Goal: Task Accomplishment & Management: Use online tool/utility

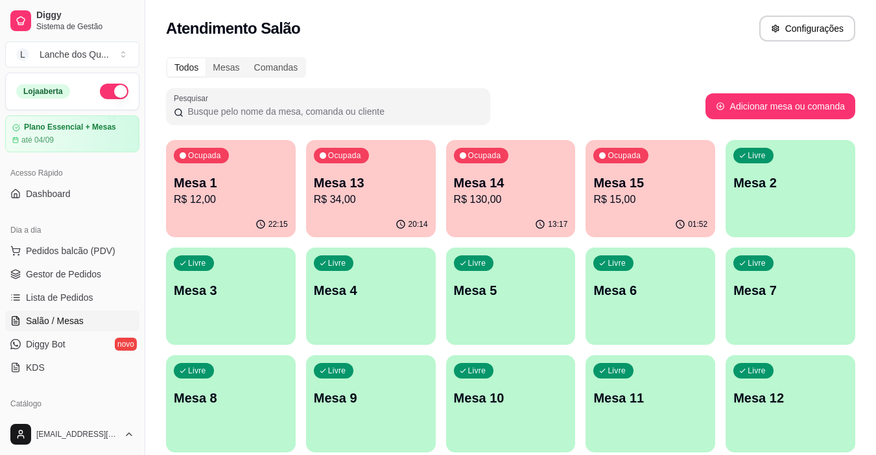
click at [784, 156] on div "Livre Mesa 2" at bounding box center [791, 181] width 130 height 82
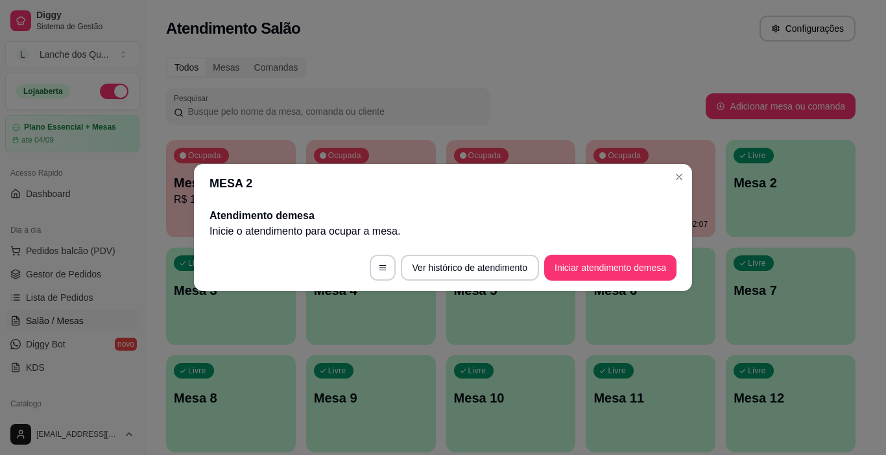
click at [648, 253] on footer "Ver histórico de atendimento Iniciar atendimento de mesa" at bounding box center [443, 268] width 498 height 47
click at [651, 264] on button "Iniciar atendimento de mesa" at bounding box center [610, 268] width 132 height 26
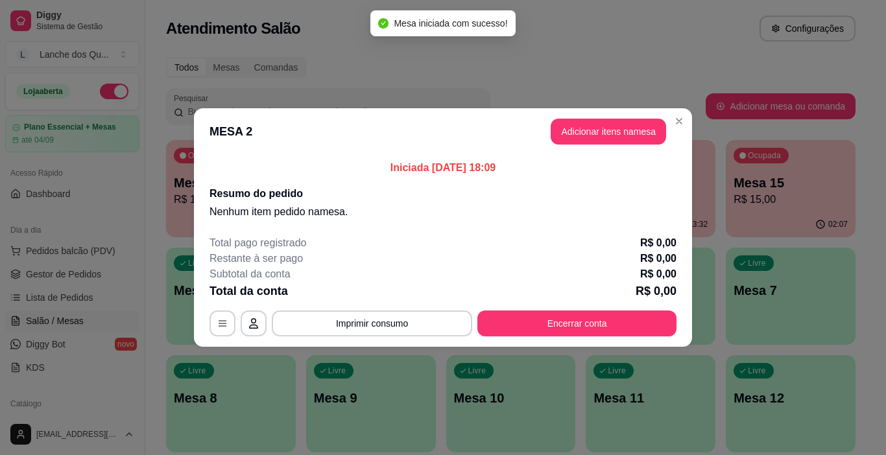
click at [638, 116] on header "MESA 2 Adicionar itens na mesa" at bounding box center [443, 131] width 498 height 47
click at [637, 127] on button "Adicionar itens na mesa" at bounding box center [609, 131] width 112 height 25
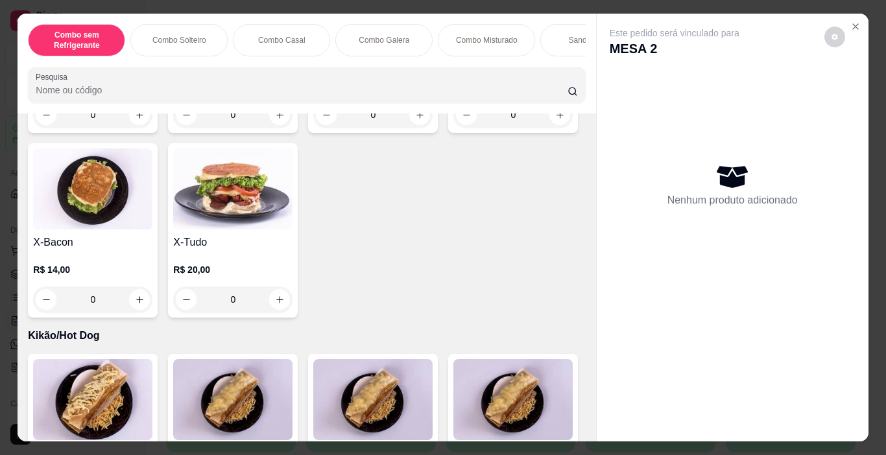
scroll to position [2984, 0]
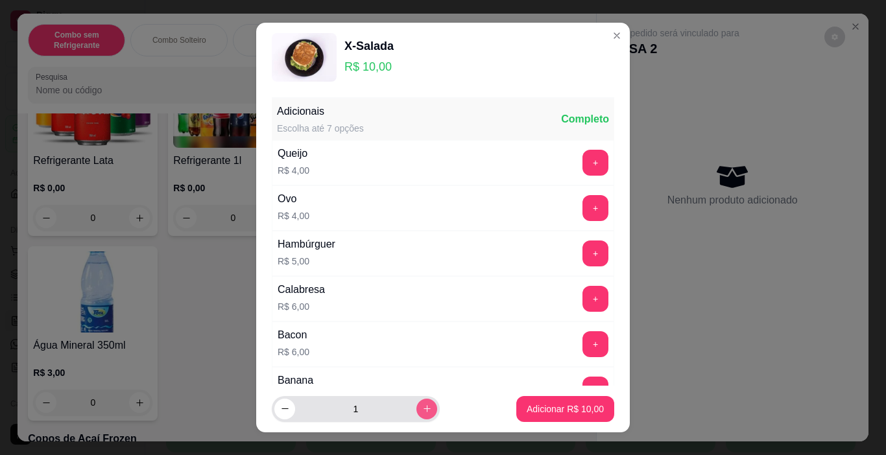
click at [422, 405] on icon "increase-product-quantity" at bounding box center [427, 409] width 10 height 10
type input "2"
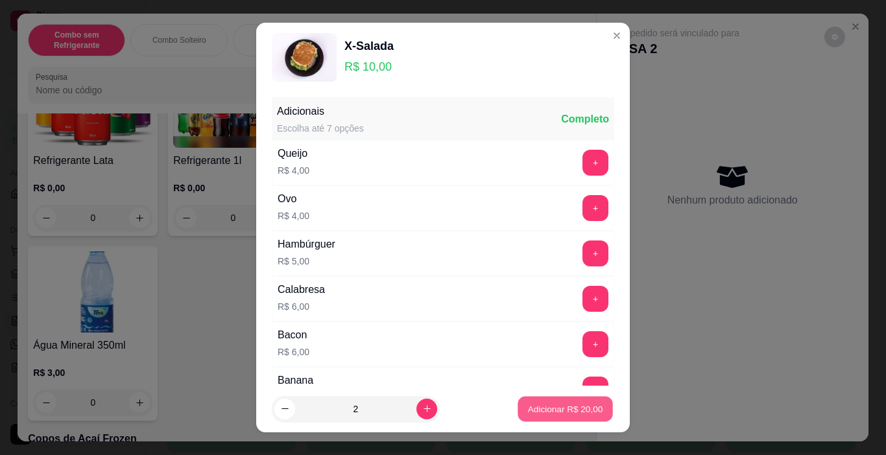
click at [529, 411] on p "Adicionar R$ 20,00" at bounding box center [565, 409] width 75 height 12
type input "2"
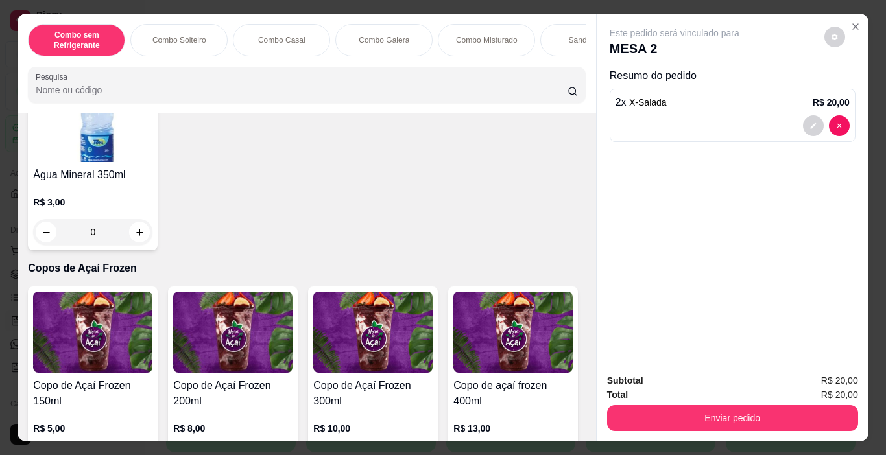
scroll to position [3179, 0]
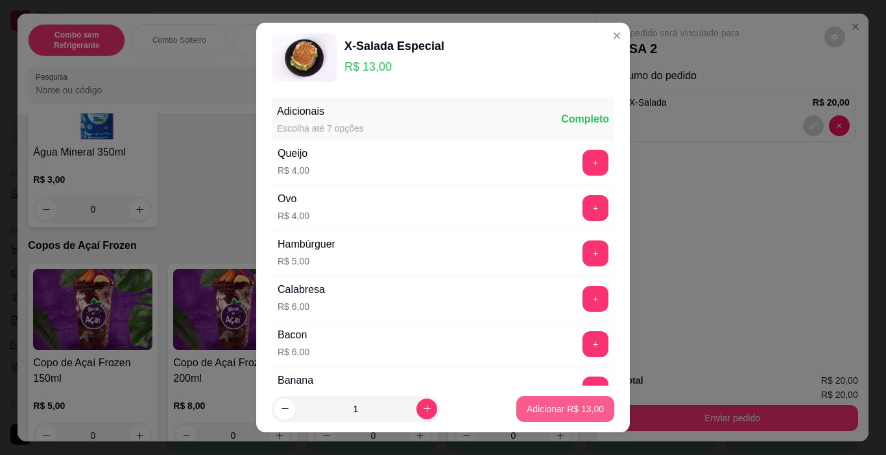
click at [557, 415] on p "Adicionar R$ 13,00" at bounding box center [565, 409] width 77 height 13
type input "1"
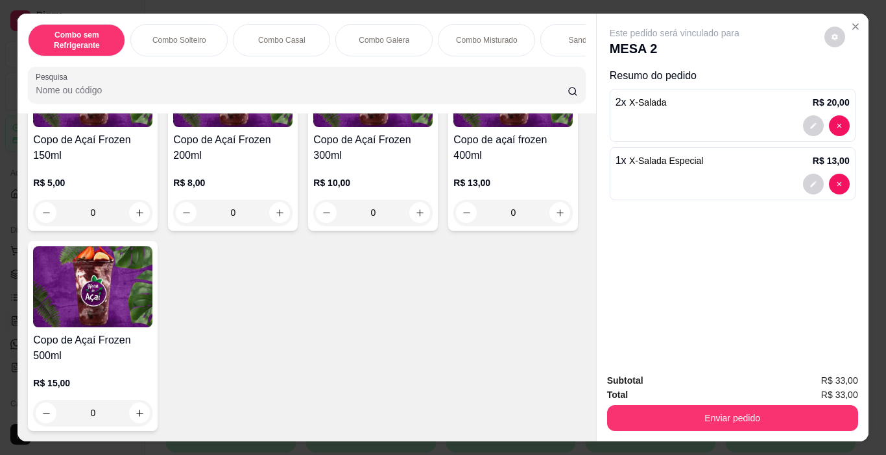
scroll to position [3957, 0]
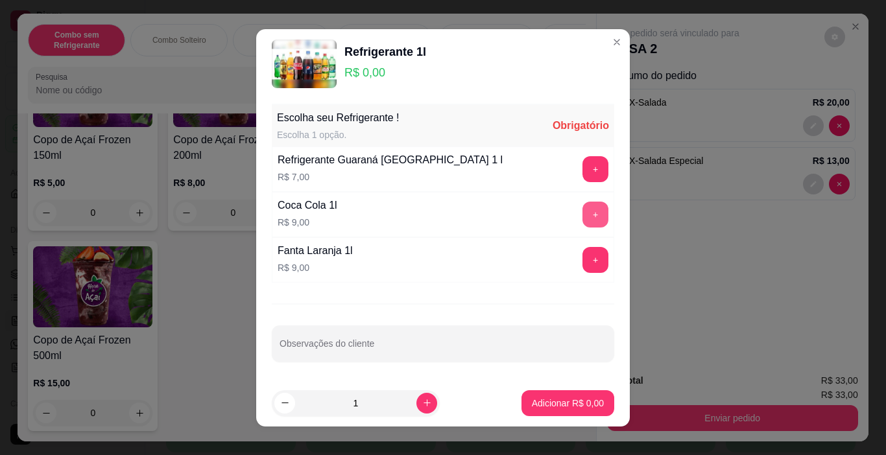
click at [593, 217] on button "+" at bounding box center [596, 215] width 26 height 26
click at [580, 409] on p "Adicionar R$ 9,00" at bounding box center [568, 403] width 72 height 13
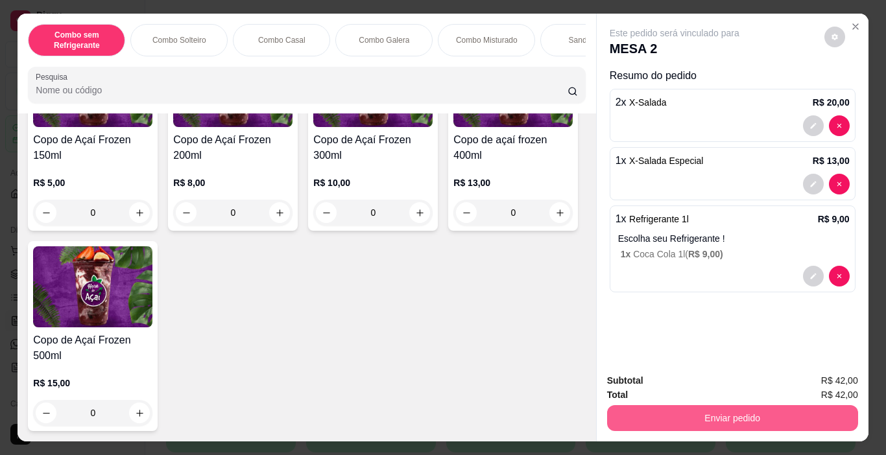
click at [708, 410] on button "Enviar pedido" at bounding box center [732, 418] width 251 height 26
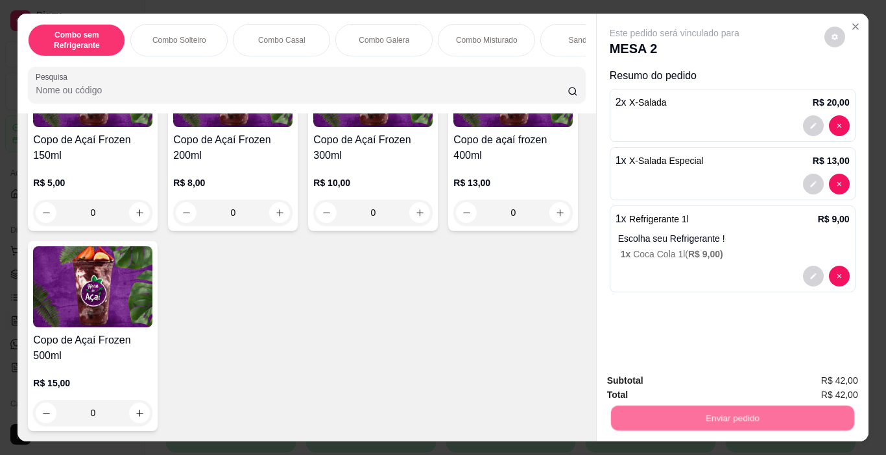
click at [688, 381] on button "Não registrar e enviar pedido" at bounding box center [689, 381] width 131 height 24
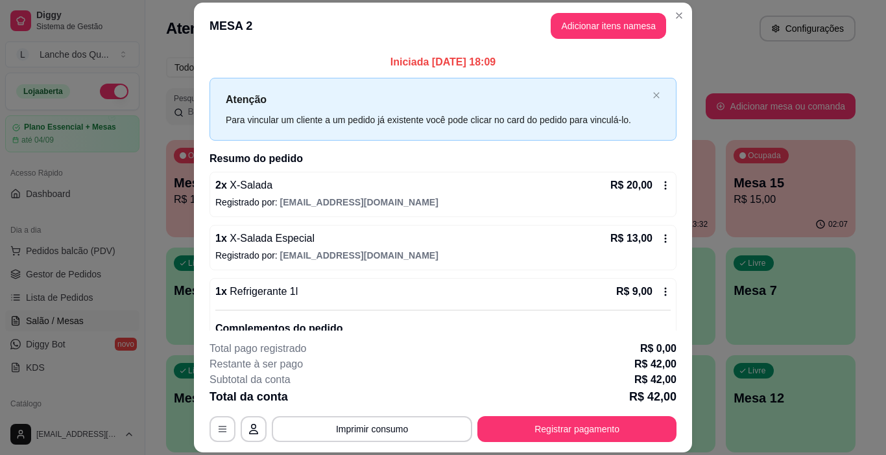
click at [533, 409] on div "**********" at bounding box center [443, 391] width 467 height 101
click at [542, 425] on button "Registrar pagamento" at bounding box center [576, 429] width 199 height 26
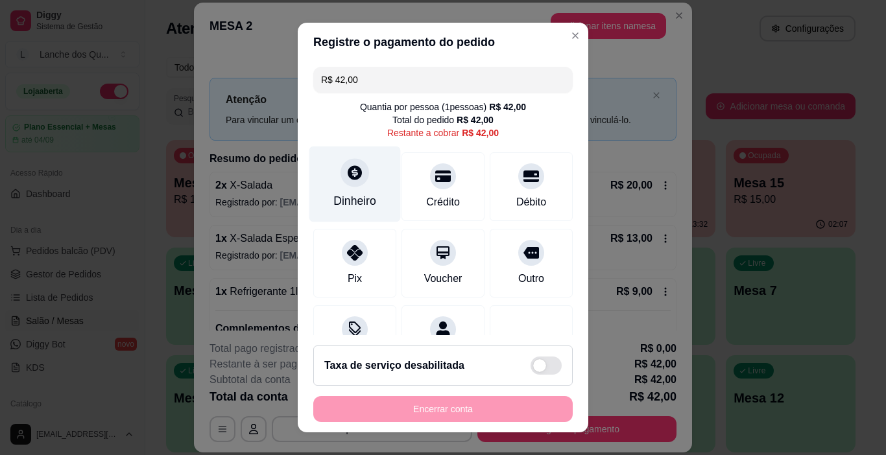
click at [351, 178] on icon at bounding box center [355, 173] width 14 height 14
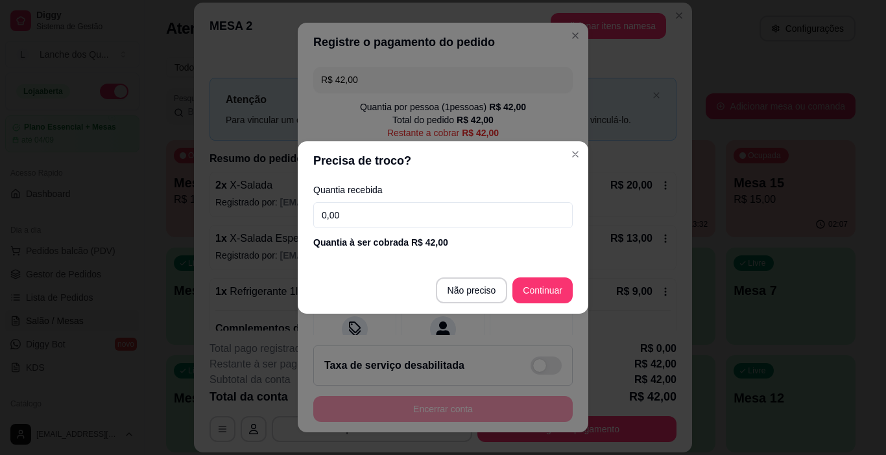
drag, startPoint x: 390, startPoint y: 208, endPoint x: 272, endPoint y: 221, distance: 118.1
click at [272, 221] on div "Precisa de troco? Quantia recebida 0,00 Quantia à ser cobrada R$ 42,00 Não prec…" at bounding box center [443, 227] width 886 height 455
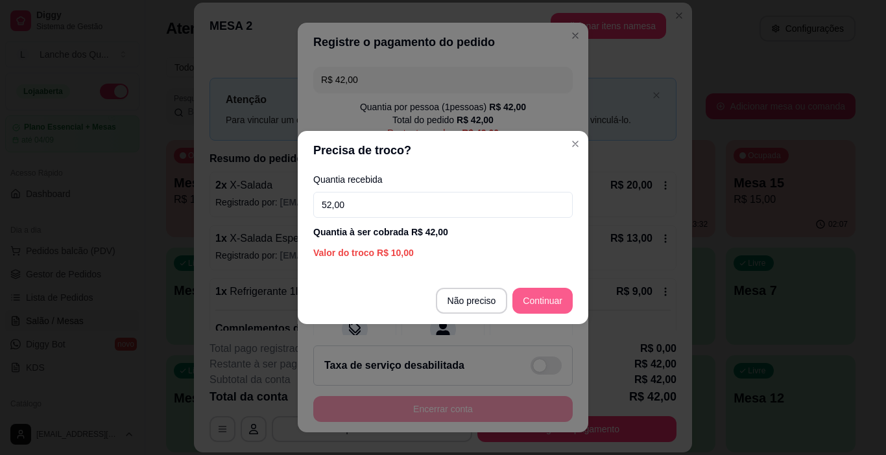
type input "52,00"
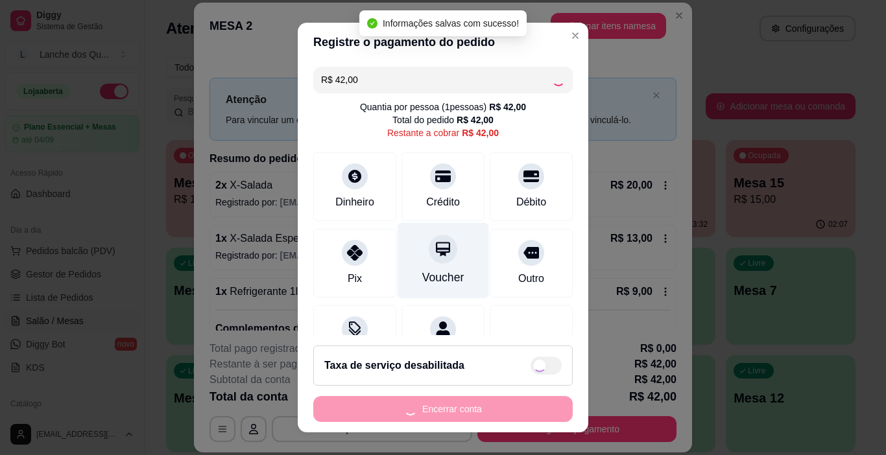
type input "R$ 0,00"
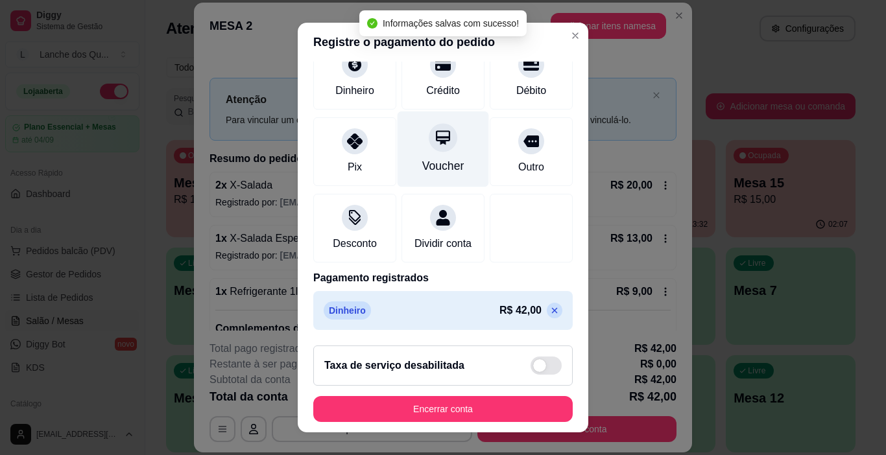
scroll to position [114, 0]
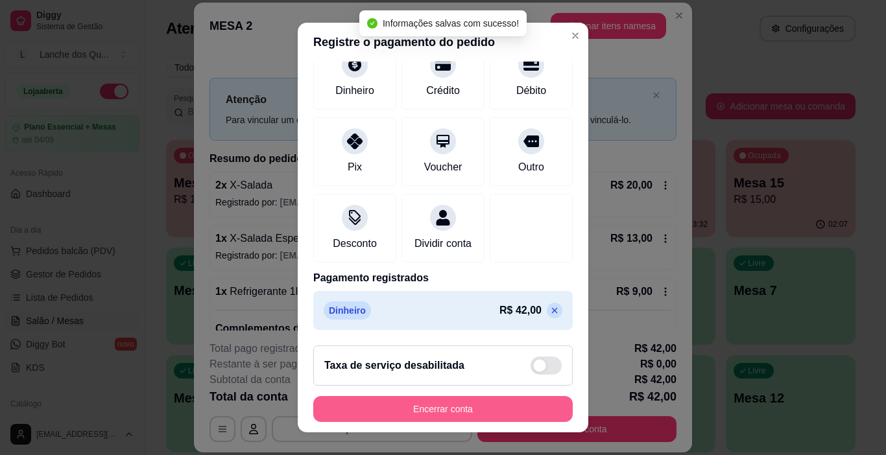
click at [492, 404] on button "Encerrar conta" at bounding box center [442, 409] width 259 height 26
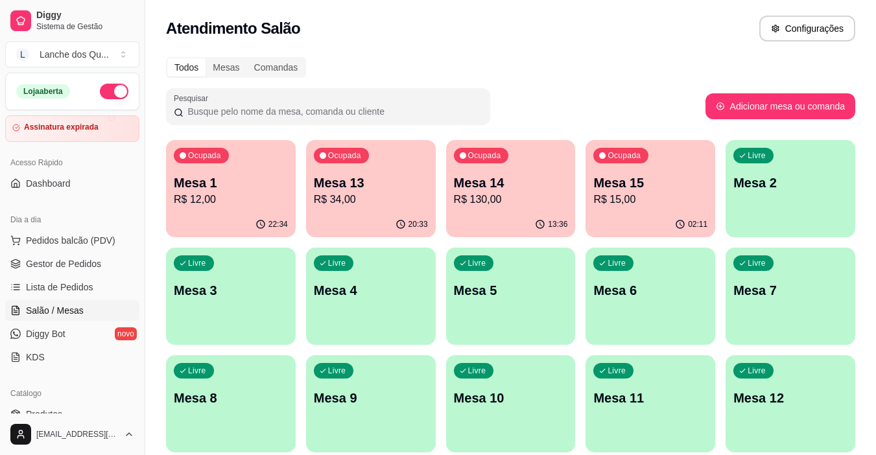
click at [808, 189] on p "Mesa 2" at bounding box center [791, 183] width 114 height 18
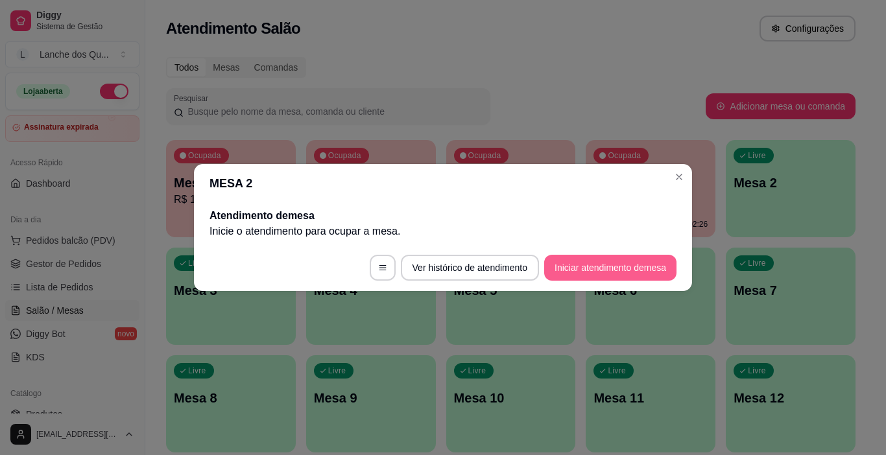
click at [643, 262] on button "Iniciar atendimento de mesa" at bounding box center [610, 268] width 132 height 26
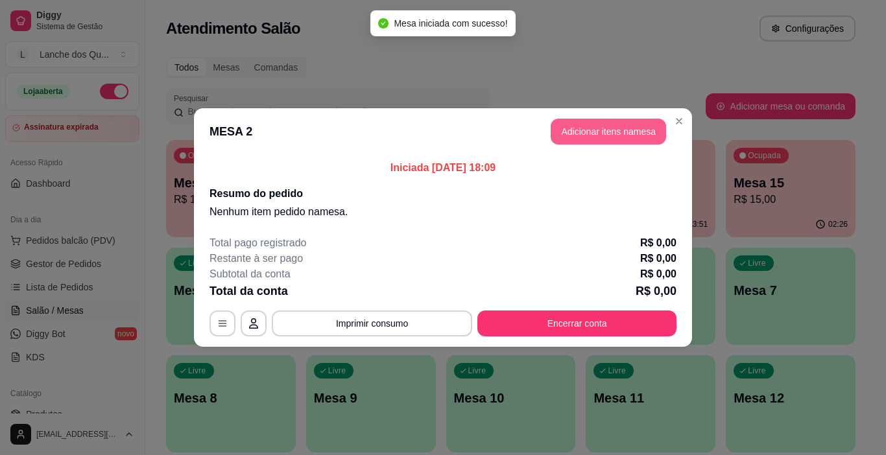
click at [612, 133] on button "Adicionar itens na mesa" at bounding box center [608, 132] width 115 height 26
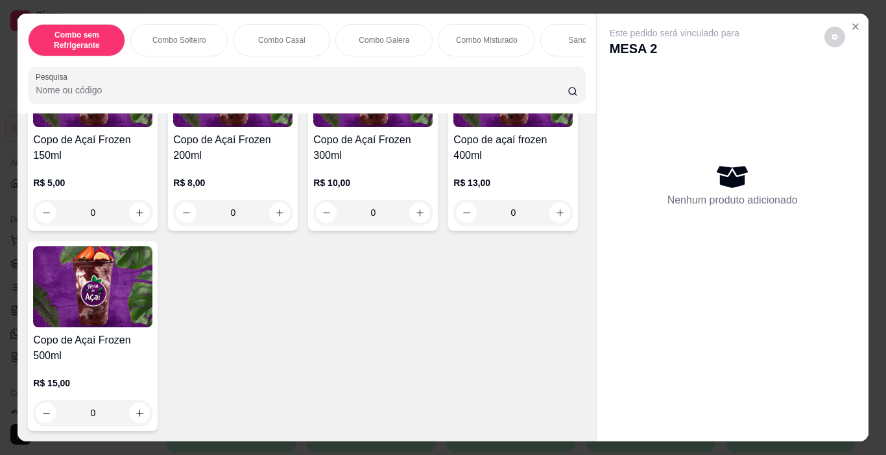
scroll to position [4476, 0]
click at [420, 226] on div "0" at bounding box center [372, 213] width 119 height 26
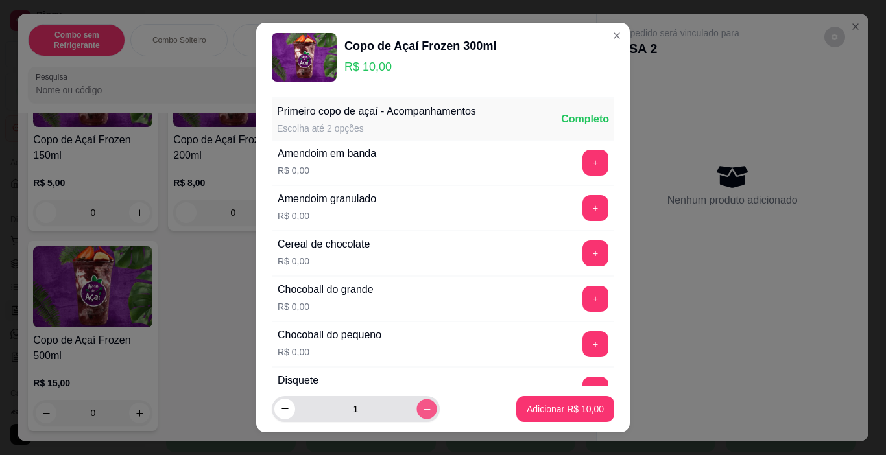
click at [422, 405] on icon "increase-product-quantity" at bounding box center [427, 410] width 10 height 10
type input "2"
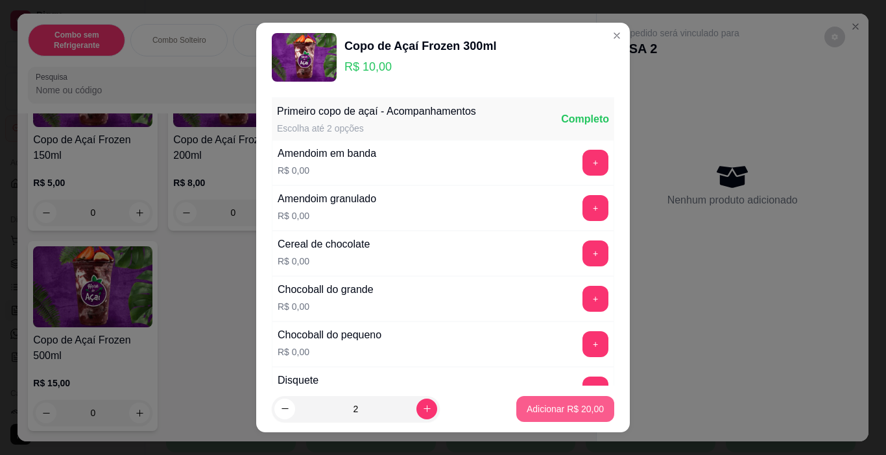
click at [534, 402] on button "Adicionar R$ 20,00" at bounding box center [565, 409] width 98 height 26
type input "2"
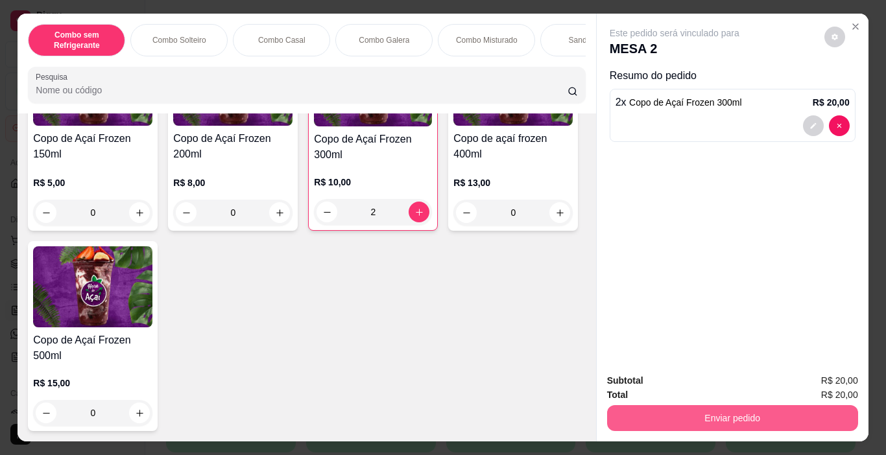
click at [718, 420] on button "Enviar pedido" at bounding box center [732, 418] width 251 height 26
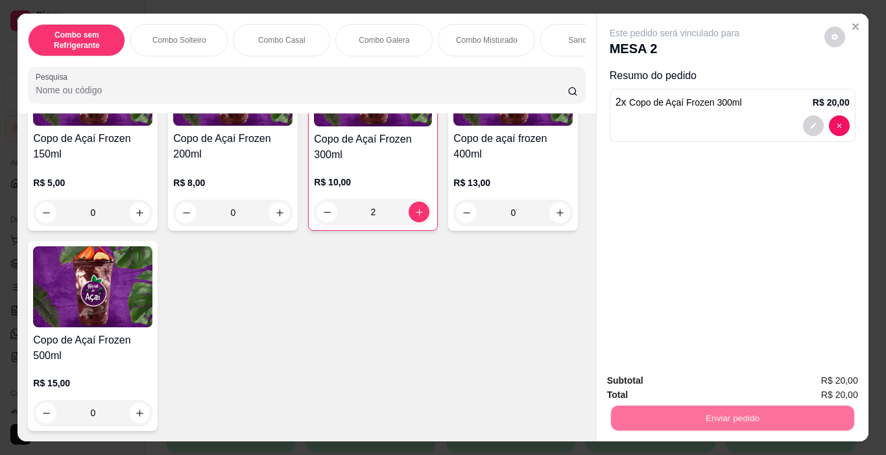
click at [664, 381] on button "Não registrar e enviar pedido" at bounding box center [689, 381] width 131 height 24
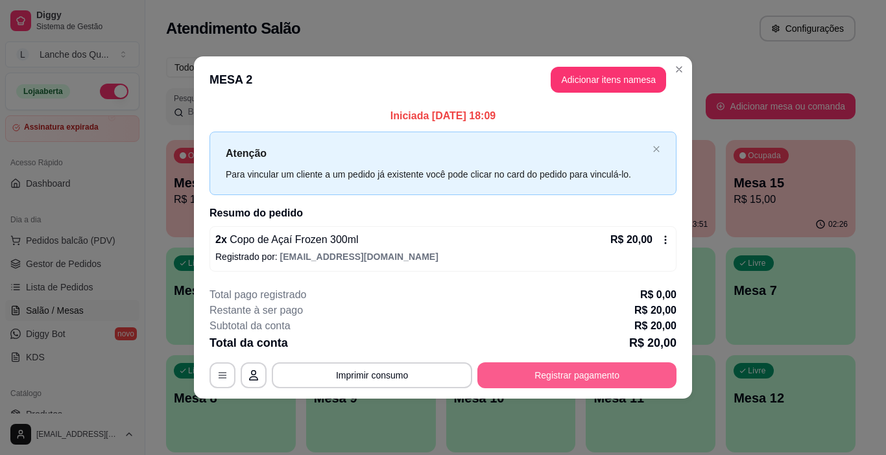
click at [624, 371] on button "Registrar pagamento" at bounding box center [576, 376] width 199 height 26
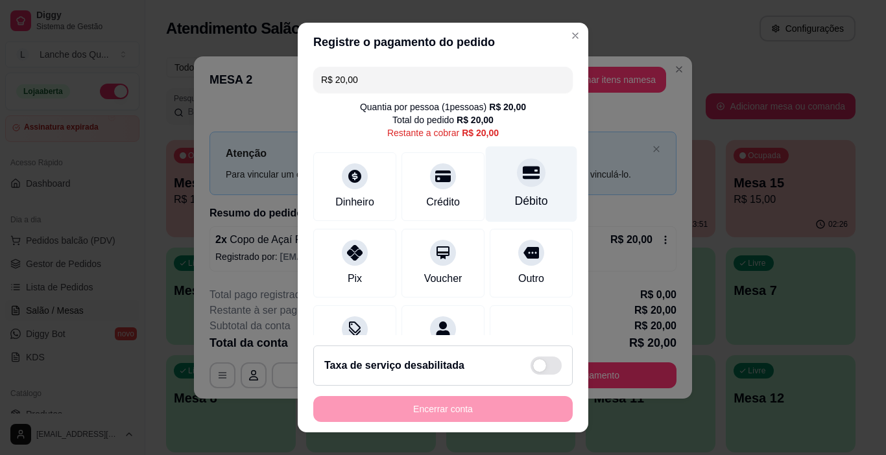
click at [523, 178] on icon at bounding box center [531, 172] width 17 height 17
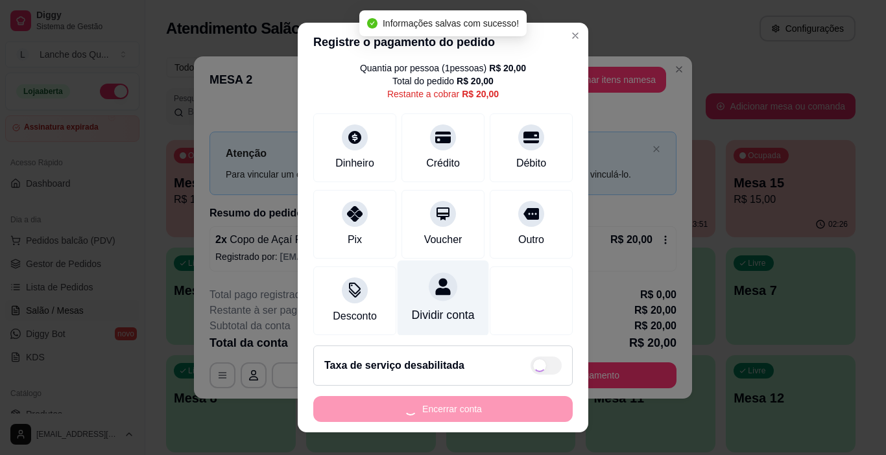
scroll to position [60, 0]
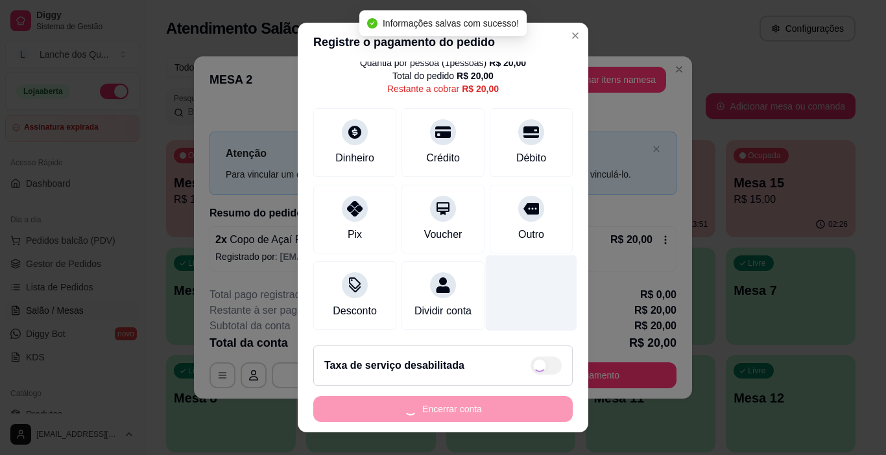
type input "R$ 0,00"
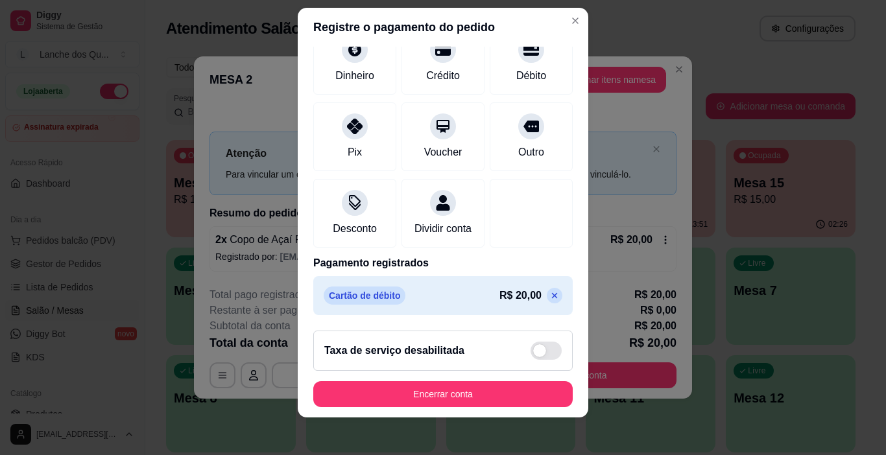
scroll to position [19, 0]
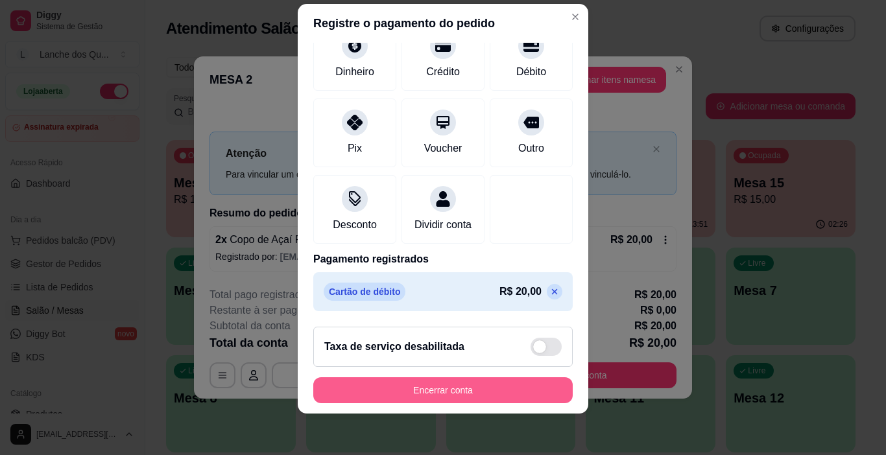
click at [496, 394] on button "Encerrar conta" at bounding box center [442, 391] width 259 height 26
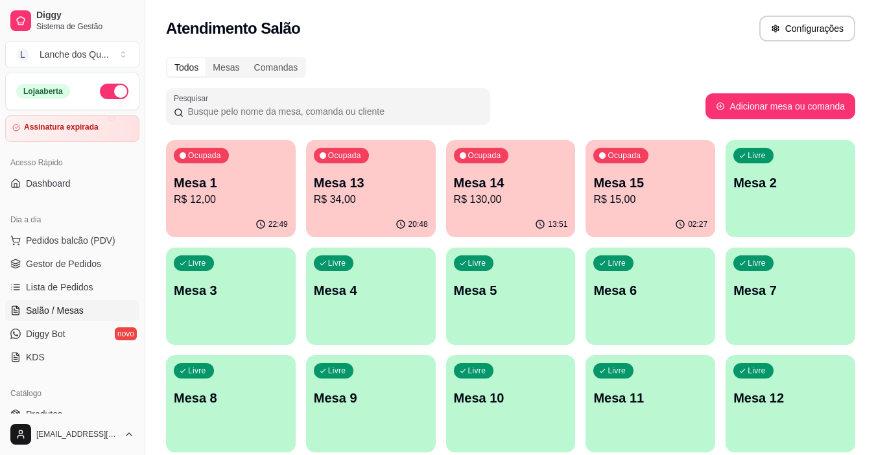
click at [754, 207] on div "Livre Mesa 2" at bounding box center [791, 181] width 130 height 82
click at [793, 213] on div "Livre Mesa 2" at bounding box center [791, 181] width 130 height 82
click at [256, 308] on div "Livre Mesa 3" at bounding box center [231, 289] width 130 height 82
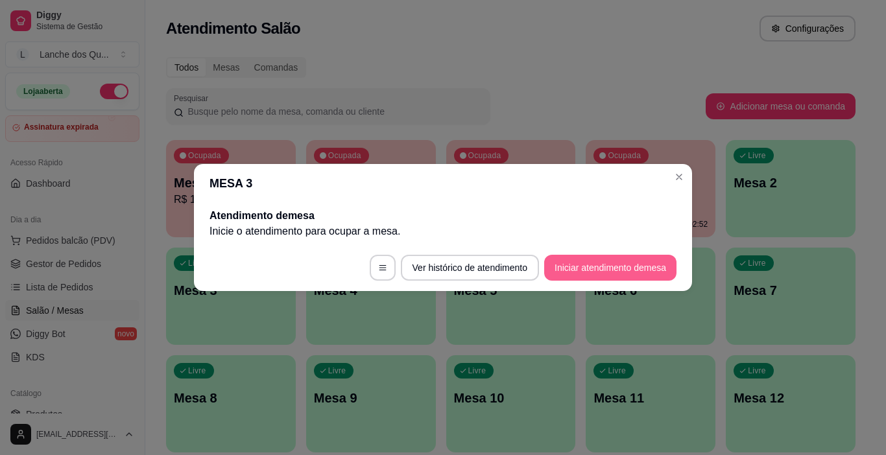
click at [598, 274] on button "Iniciar atendimento de mesa" at bounding box center [610, 268] width 132 height 26
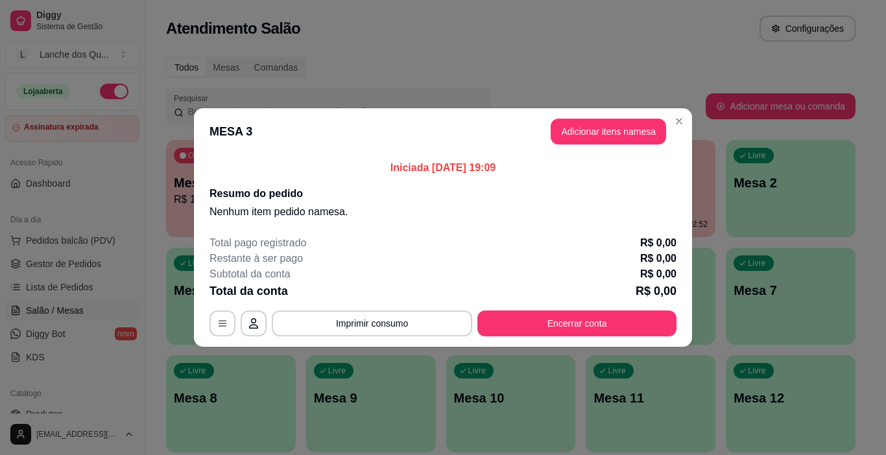
click at [569, 128] on button "Adicionar itens na mesa" at bounding box center [608, 132] width 115 height 26
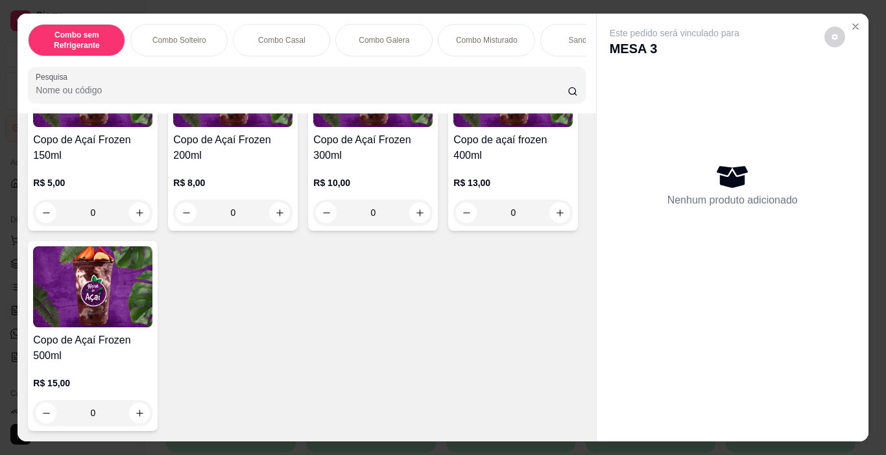
scroll to position [4022, 0]
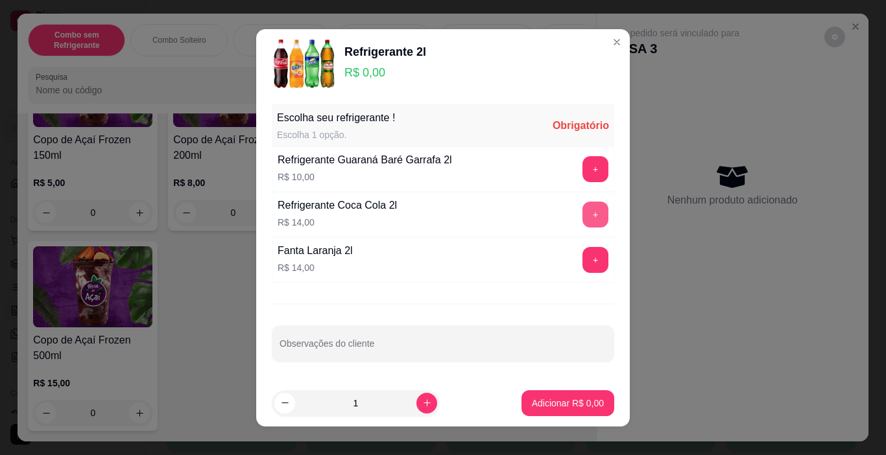
click at [593, 211] on button "+" at bounding box center [596, 215] width 26 height 26
click at [559, 398] on p "Adicionar R$ 14,00" at bounding box center [565, 403] width 77 height 13
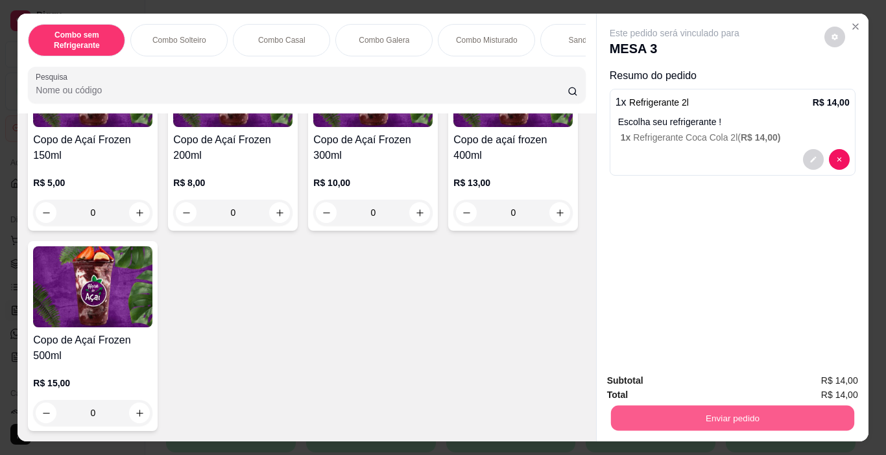
click at [665, 412] on button "Enviar pedido" at bounding box center [731, 418] width 243 height 25
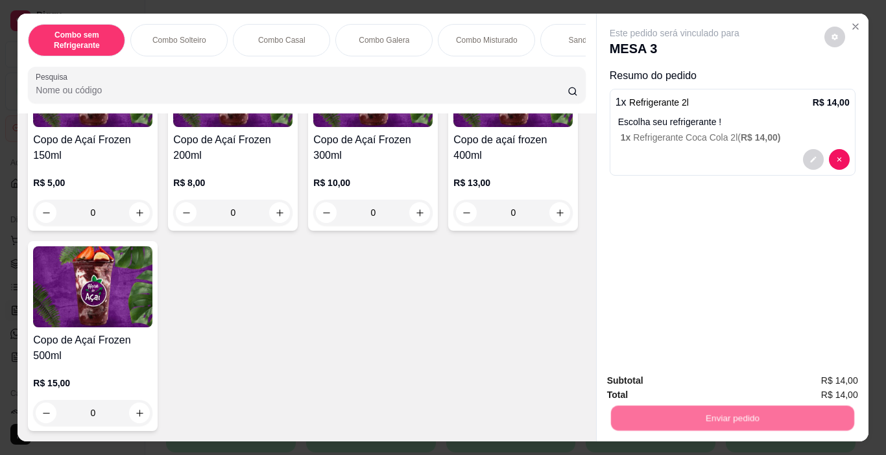
click at [661, 402] on div "Enviar pedido" at bounding box center [732, 416] width 251 height 29
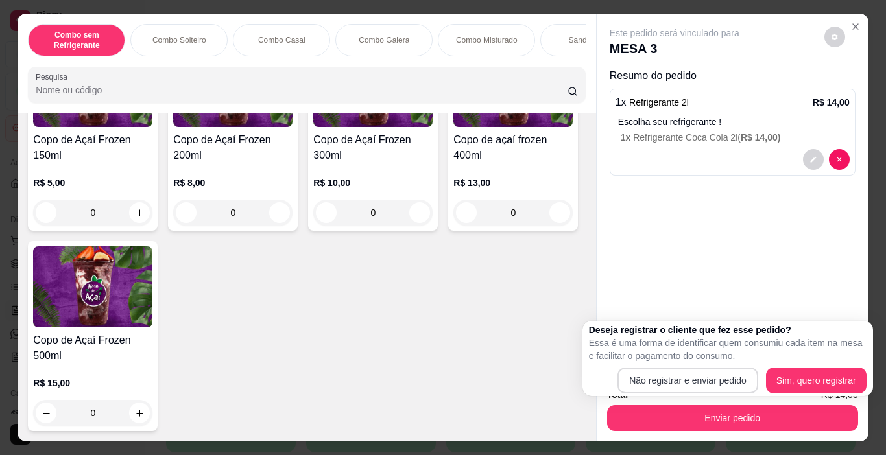
click at [661, 388] on div "Total R$ 14,00" at bounding box center [732, 395] width 251 height 14
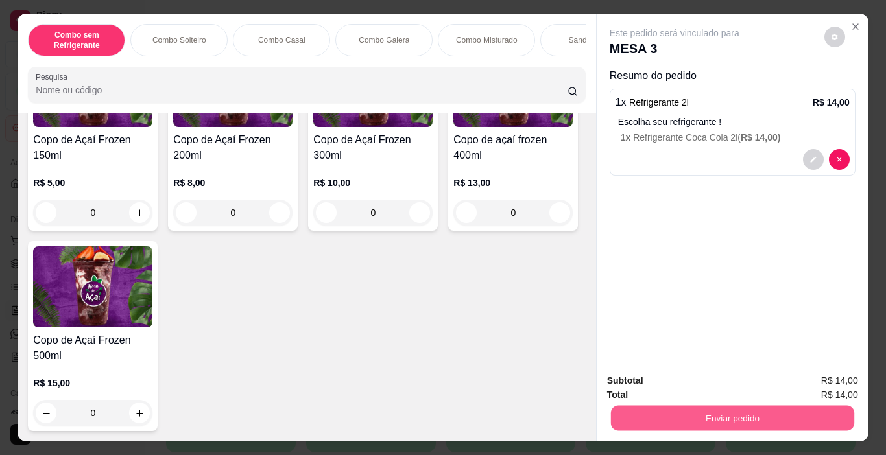
click at [669, 411] on button "Enviar pedido" at bounding box center [731, 418] width 243 height 25
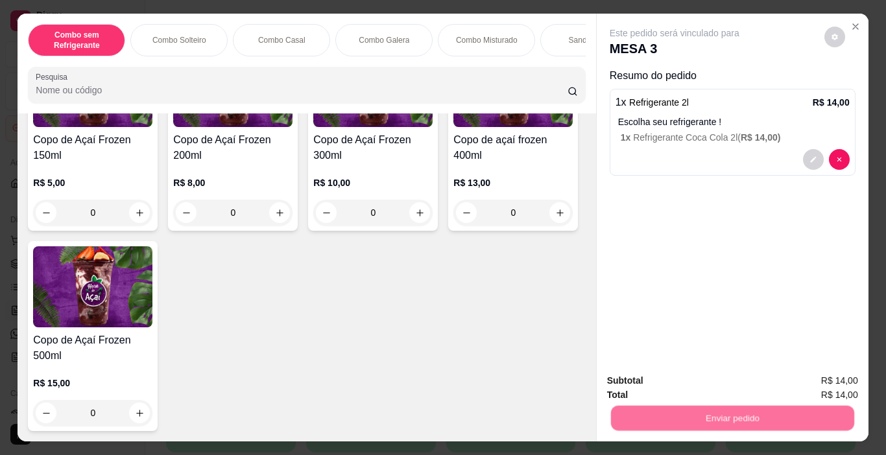
click at [646, 371] on button "Não registrar e enviar pedido" at bounding box center [689, 381] width 135 height 25
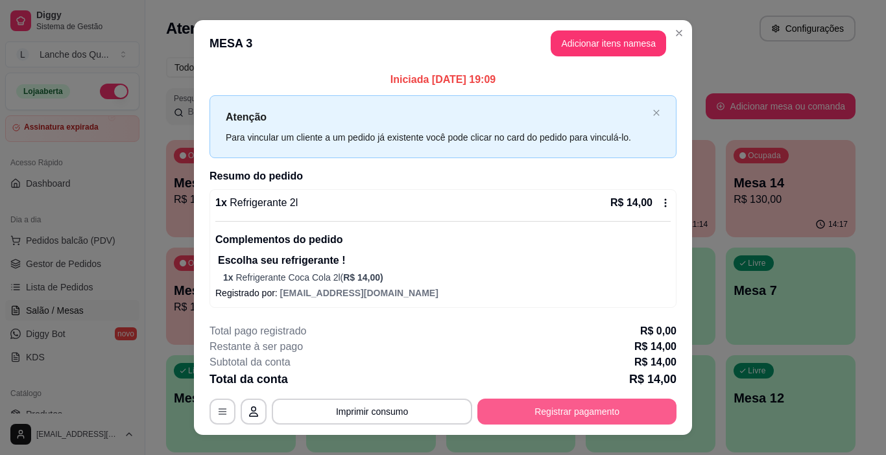
click at [627, 405] on button "Registrar pagamento" at bounding box center [576, 412] width 199 height 26
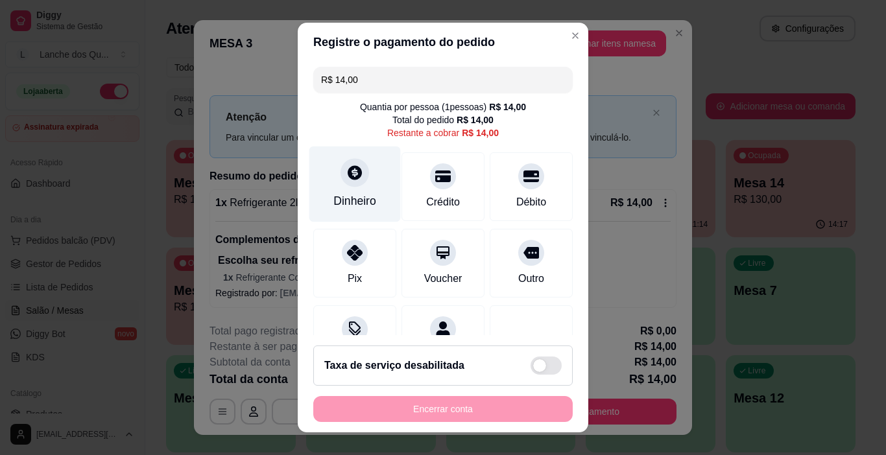
click at [352, 200] on div "Dinheiro" at bounding box center [354, 201] width 43 height 17
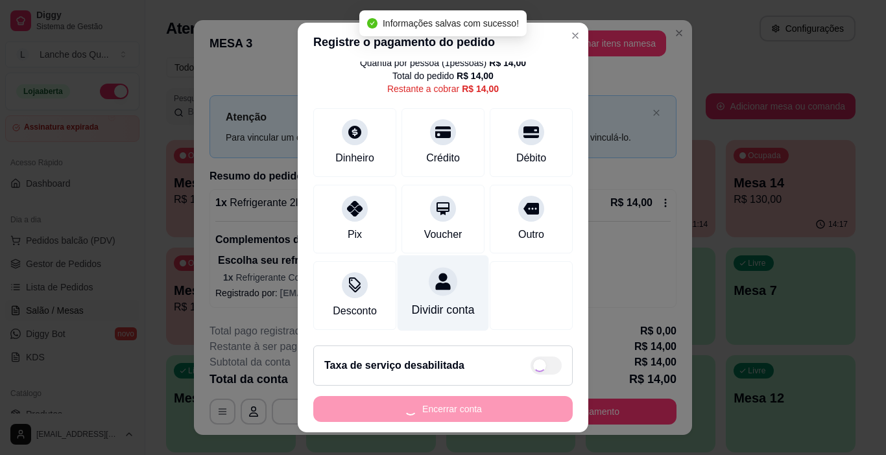
type input "R$ 0,00"
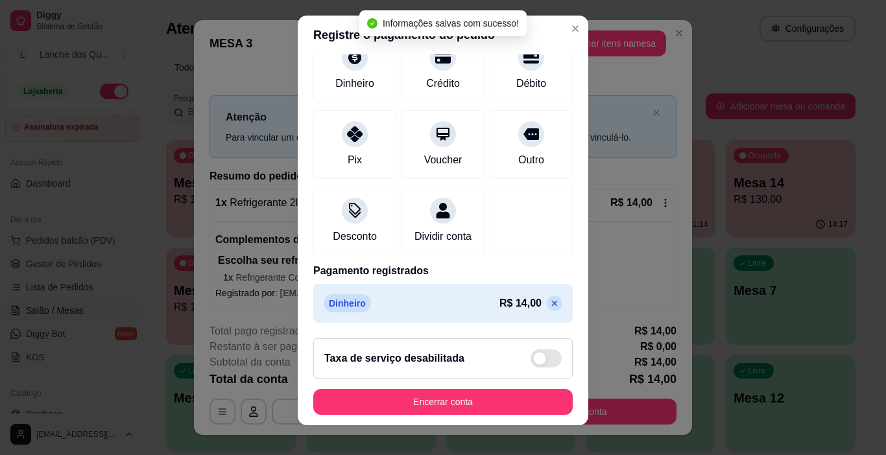
scroll to position [19, 0]
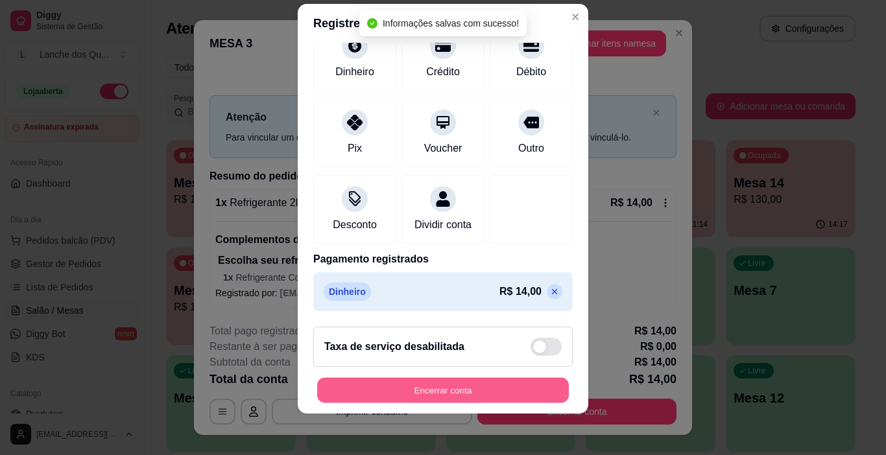
click at [511, 391] on button "Encerrar conta" at bounding box center [443, 390] width 252 height 25
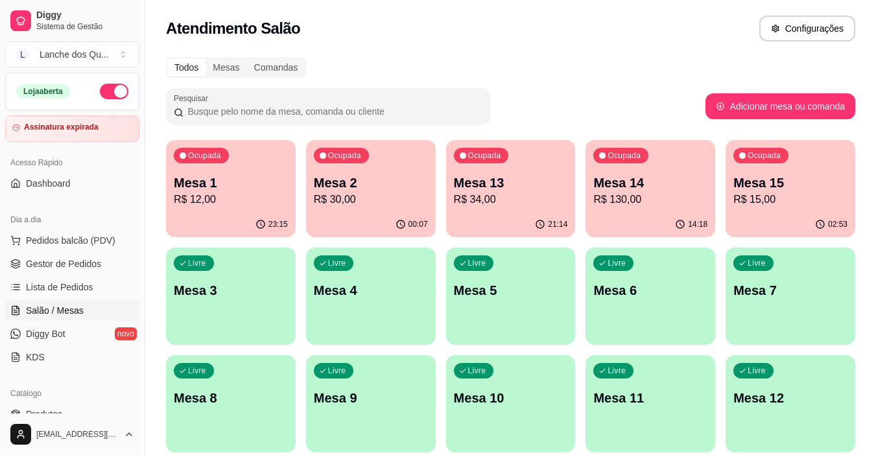
click at [811, 203] on p "R$ 15,00" at bounding box center [791, 200] width 114 height 16
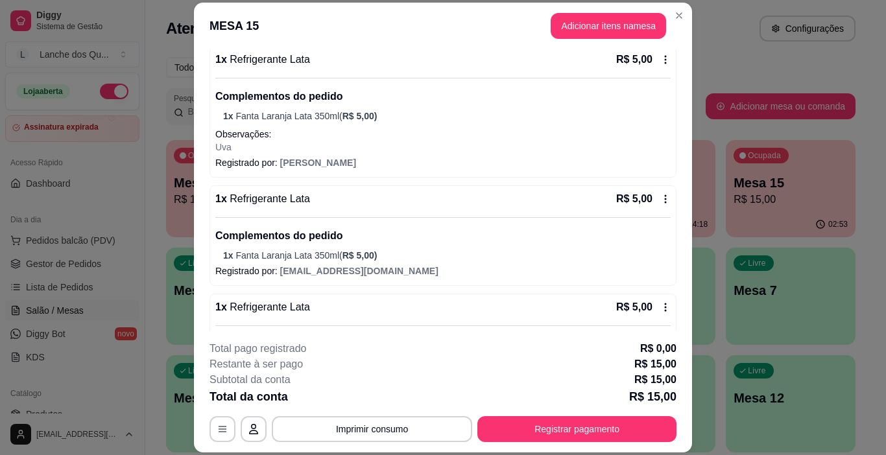
scroll to position [195, 0]
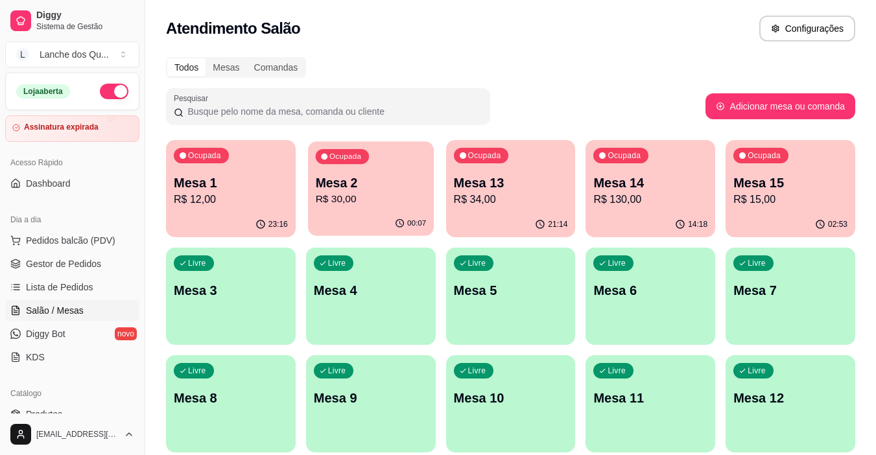
click at [373, 197] on p "R$ 30,00" at bounding box center [370, 199] width 111 height 15
click at [90, 257] on link "Gestor de Pedidos" at bounding box center [72, 264] width 134 height 21
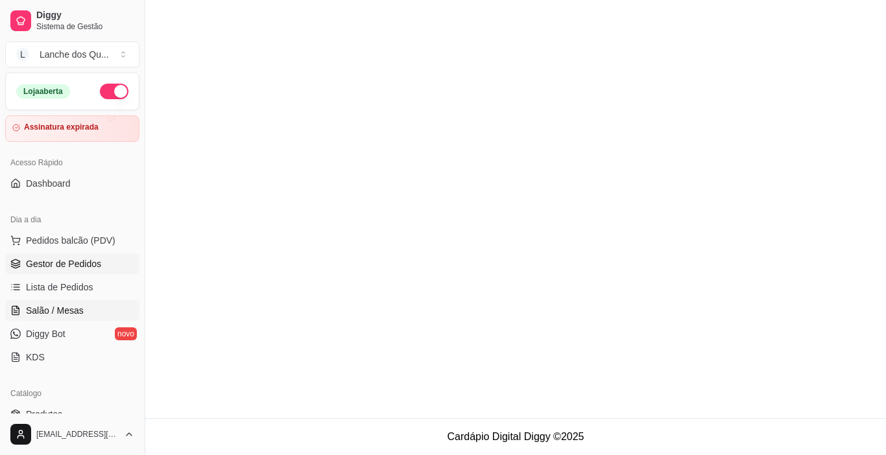
click at [75, 309] on span "Salão / Mesas" at bounding box center [55, 310] width 58 height 13
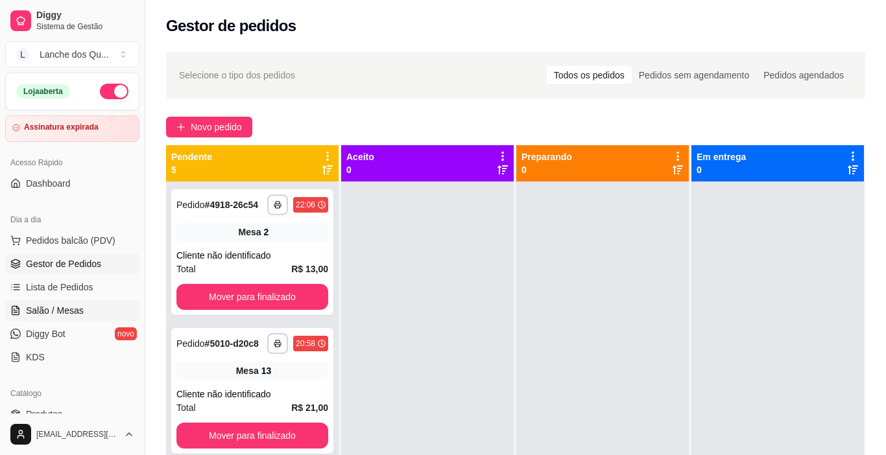
click at [88, 305] on link "Salão / Mesas" at bounding box center [72, 310] width 134 height 21
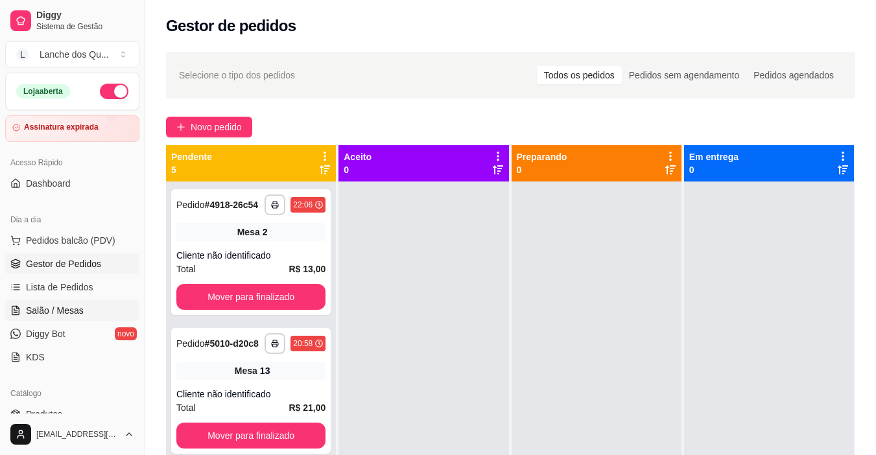
click at [88, 306] on link "Salão / Mesas" at bounding box center [72, 310] width 134 height 21
click at [37, 317] on span "Salão / Mesas" at bounding box center [55, 310] width 58 height 13
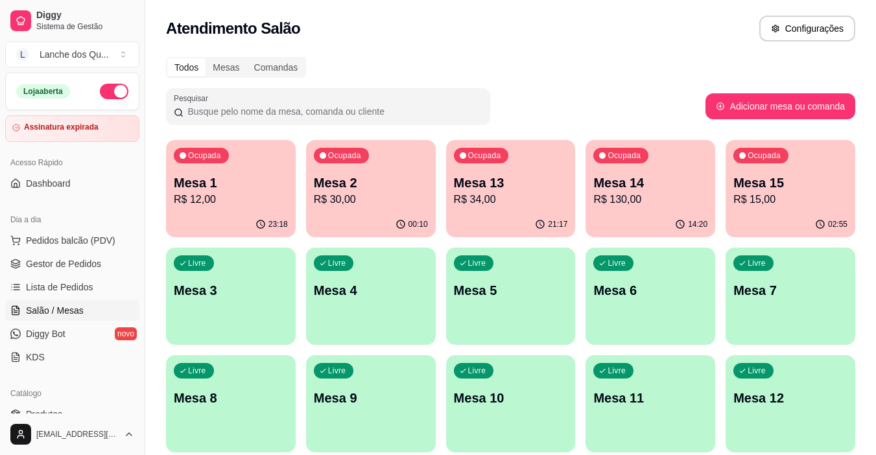
click at [248, 297] on p "Mesa 3" at bounding box center [231, 291] width 114 height 18
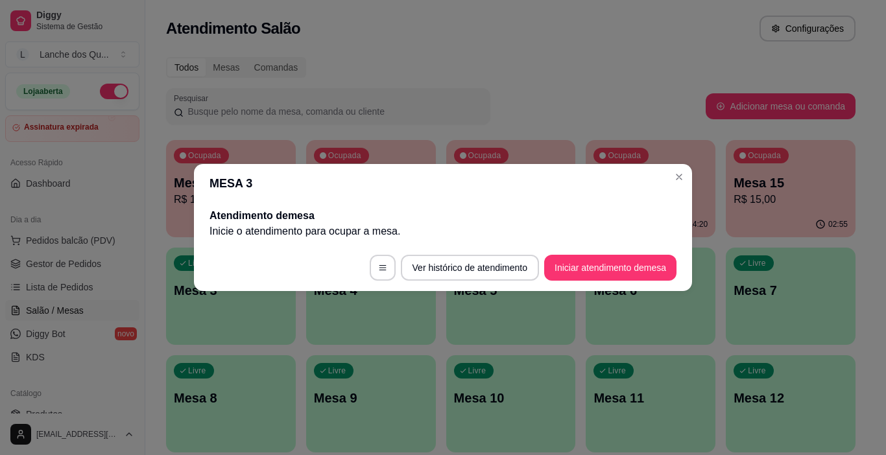
click at [596, 267] on button "Iniciar atendimento de mesa" at bounding box center [610, 268] width 132 height 26
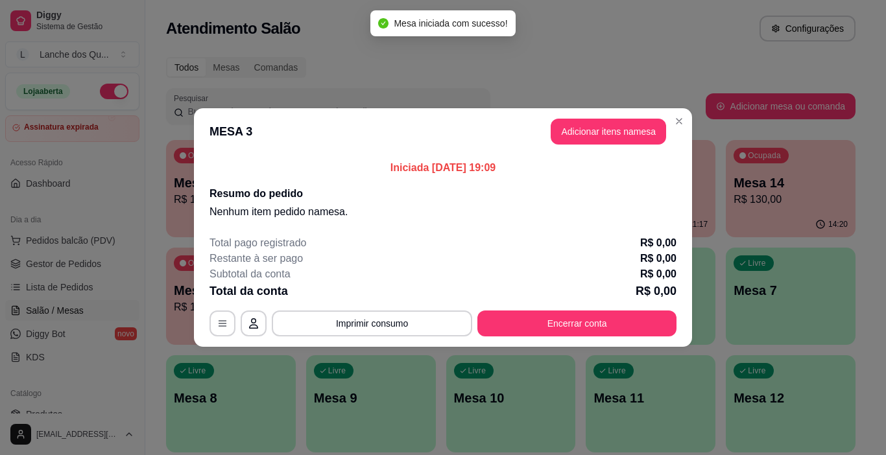
click at [586, 132] on button "Adicionar itens na mesa" at bounding box center [608, 132] width 115 height 26
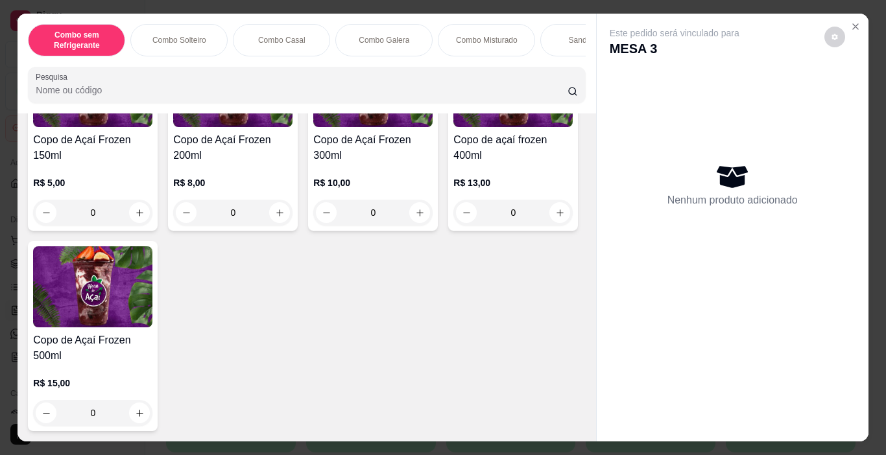
scroll to position [4087, 0]
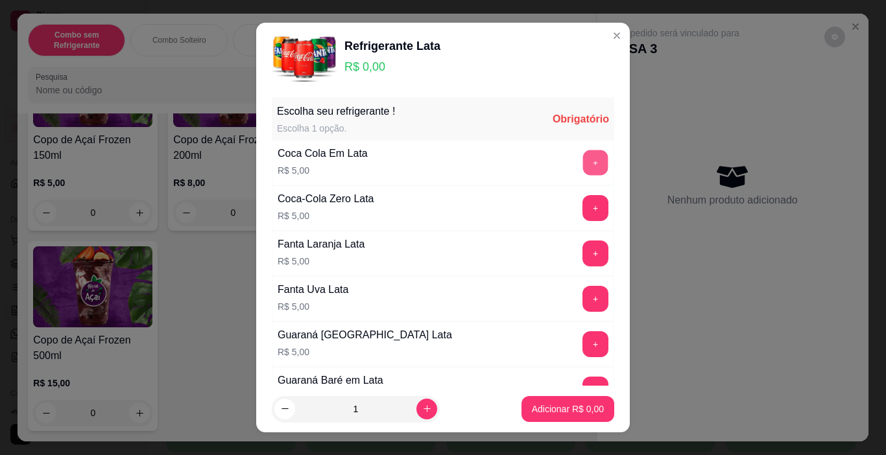
click at [583, 152] on button "+" at bounding box center [595, 163] width 25 height 25
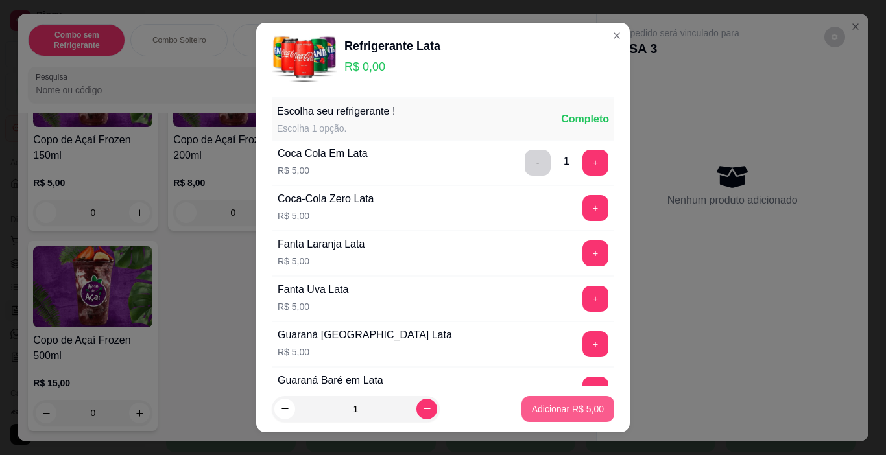
click at [551, 416] on button "Adicionar R$ 5,00" at bounding box center [568, 409] width 93 height 26
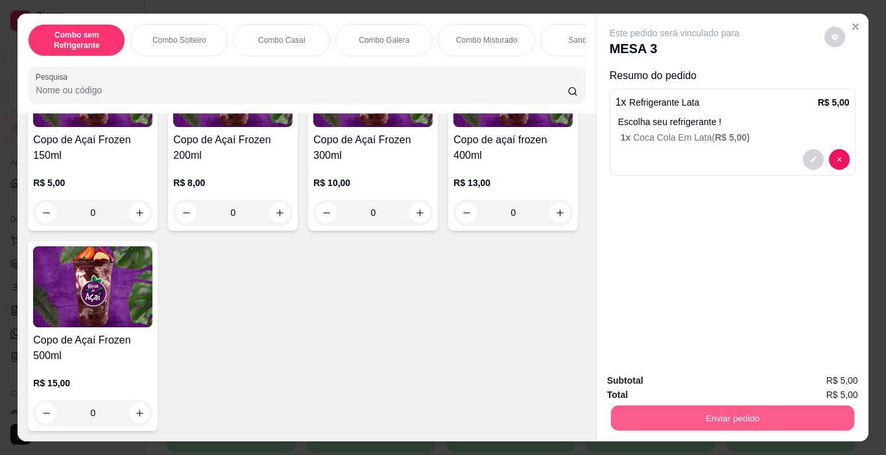
click at [692, 412] on button "Enviar pedido" at bounding box center [731, 418] width 243 height 25
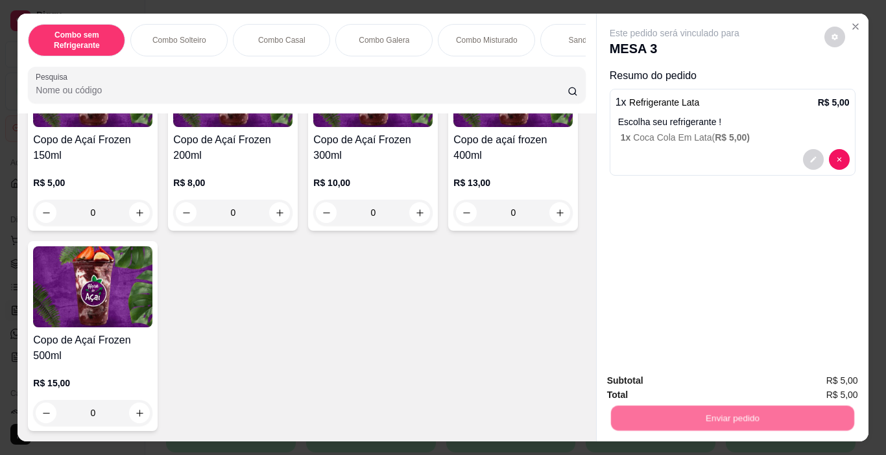
click at [663, 392] on button "Não registrar e enviar pedido" at bounding box center [689, 381] width 131 height 24
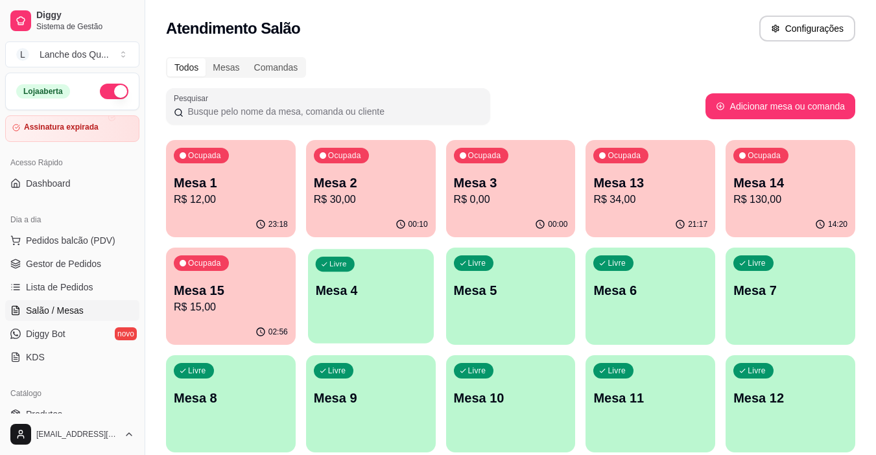
click at [372, 276] on div "Livre Mesa 4" at bounding box center [371, 288] width 126 height 79
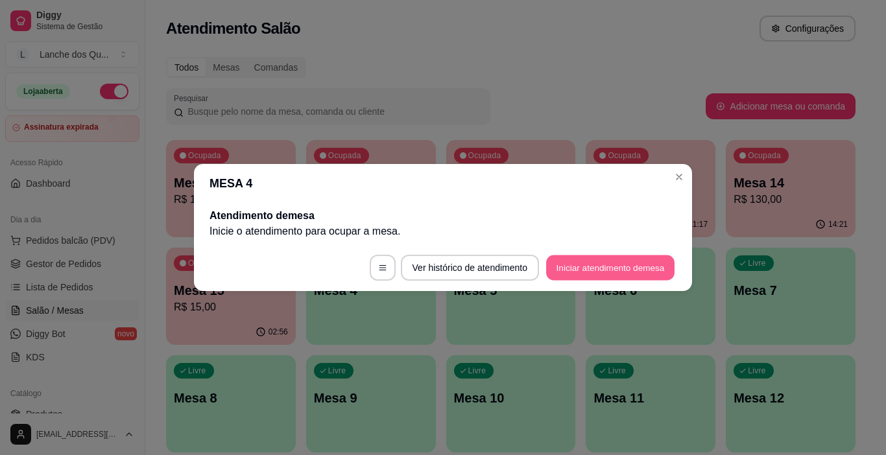
click at [606, 268] on button "Iniciar atendimento de mesa" at bounding box center [610, 268] width 128 height 25
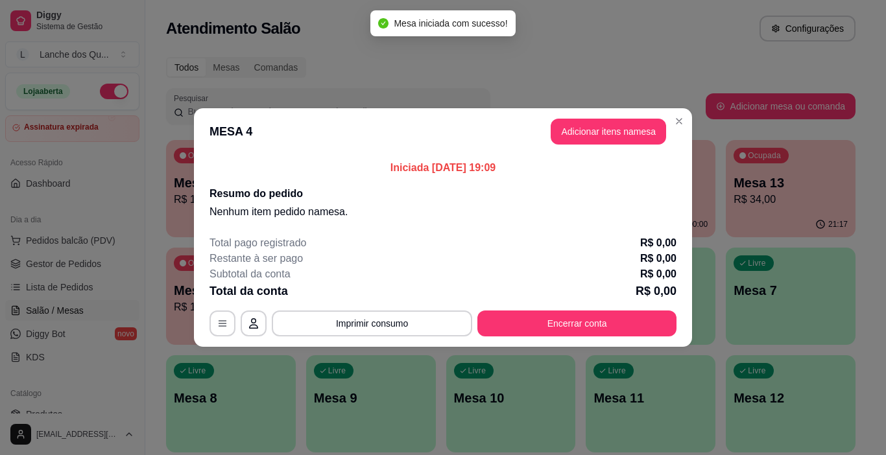
click at [577, 134] on button "Adicionar itens na mesa" at bounding box center [608, 132] width 115 height 26
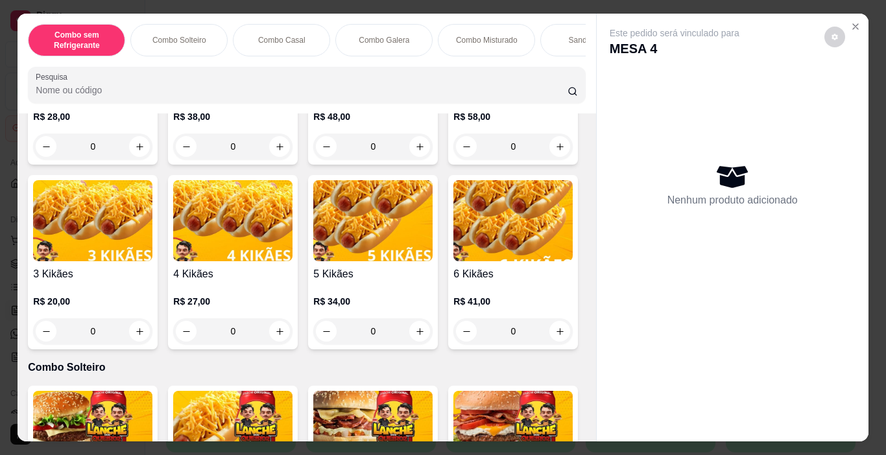
scroll to position [195, 0]
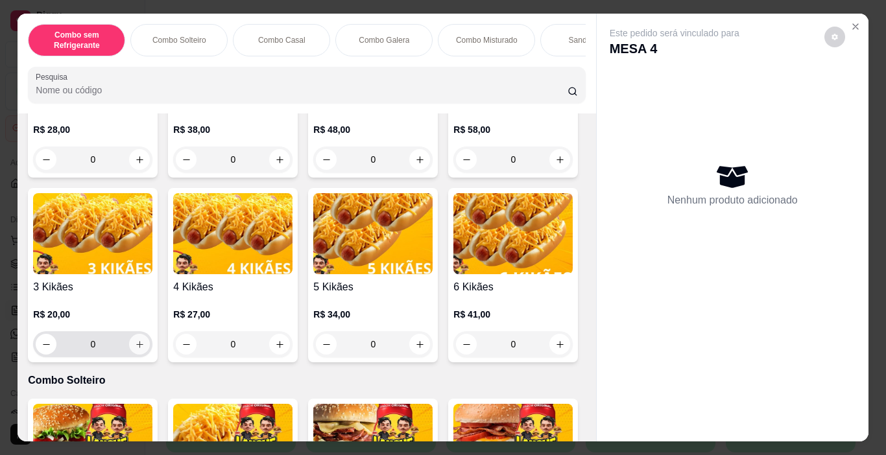
click at [145, 348] on icon "increase-product-quantity" at bounding box center [140, 345] width 10 height 10
type input "1"
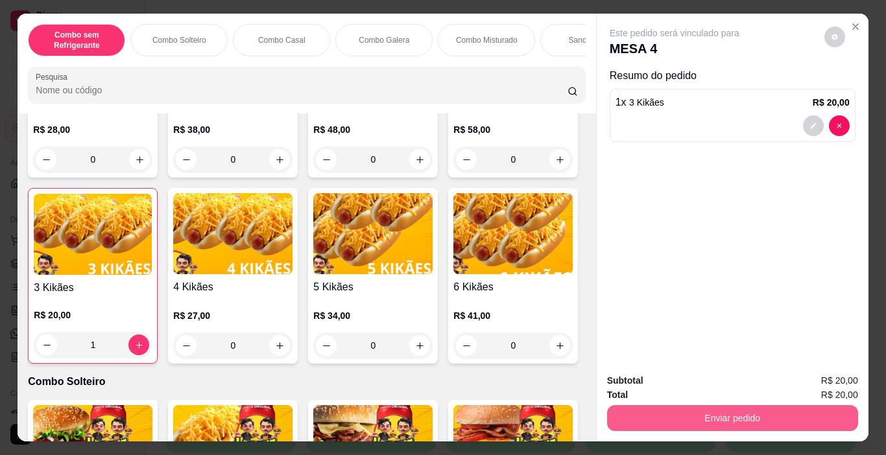
click at [612, 420] on button "Enviar pedido" at bounding box center [732, 418] width 251 height 26
click at [662, 388] on button "Não registrar e enviar pedido" at bounding box center [689, 381] width 135 height 25
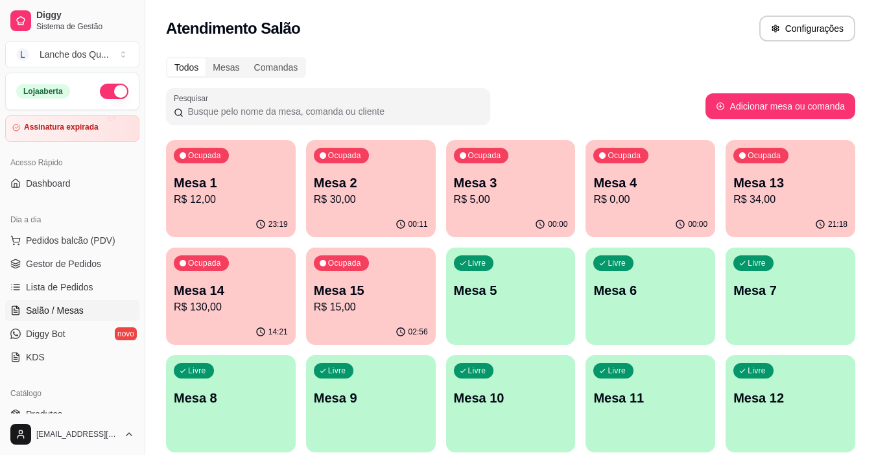
click at [531, 309] on div "Livre Mesa 5" at bounding box center [511, 289] width 130 height 82
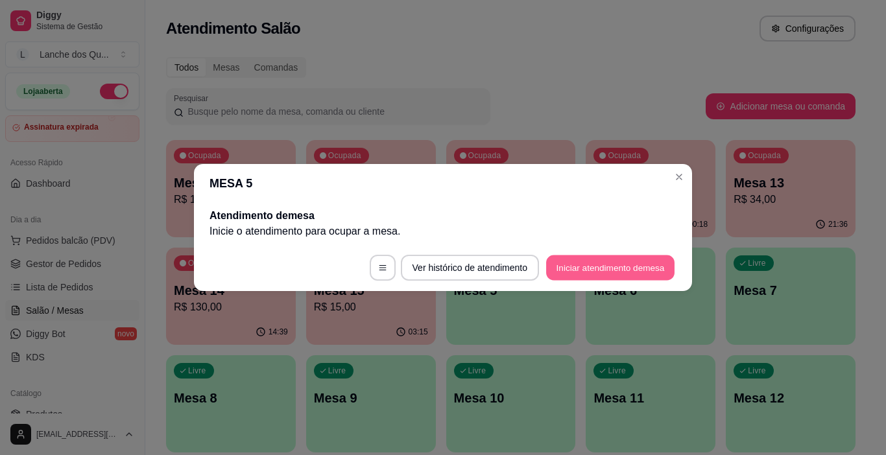
click at [590, 269] on button "Iniciar atendimento de mesa" at bounding box center [610, 268] width 128 height 25
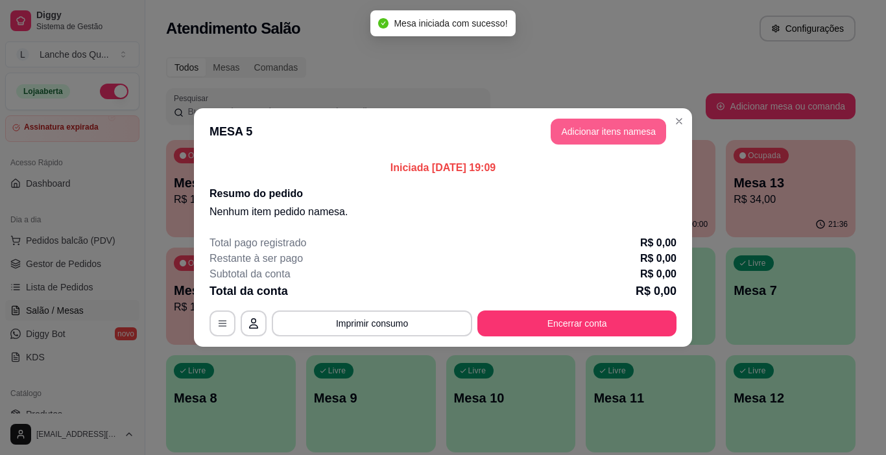
click at [605, 135] on button "Adicionar itens na mesa" at bounding box center [608, 132] width 115 height 26
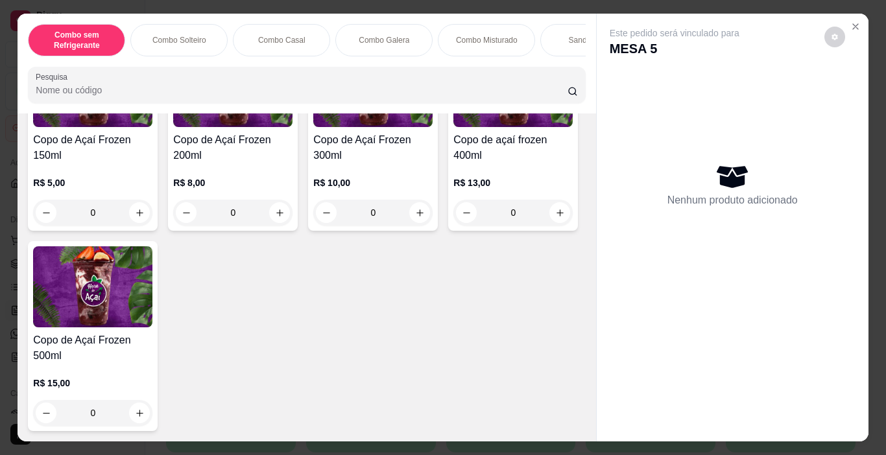
scroll to position [4411, 0]
click at [105, 127] on img at bounding box center [92, 86] width 119 height 81
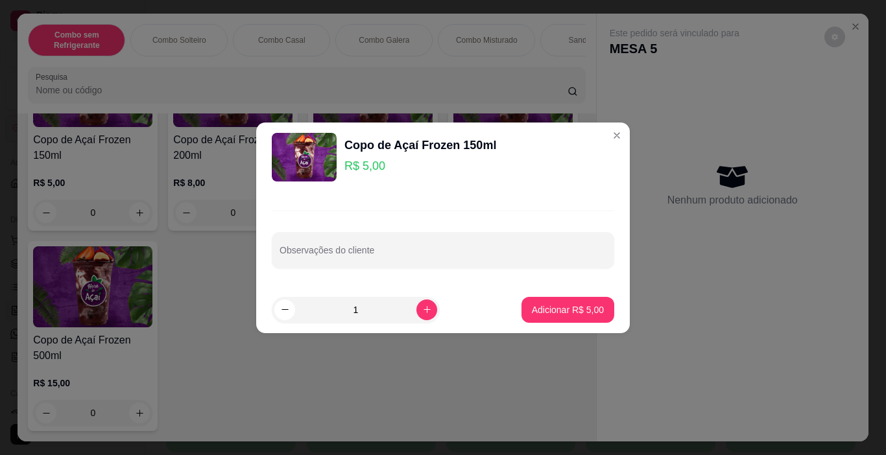
click at [570, 317] on button "Adicionar R$ 5,00" at bounding box center [568, 310] width 93 height 26
type input "1"
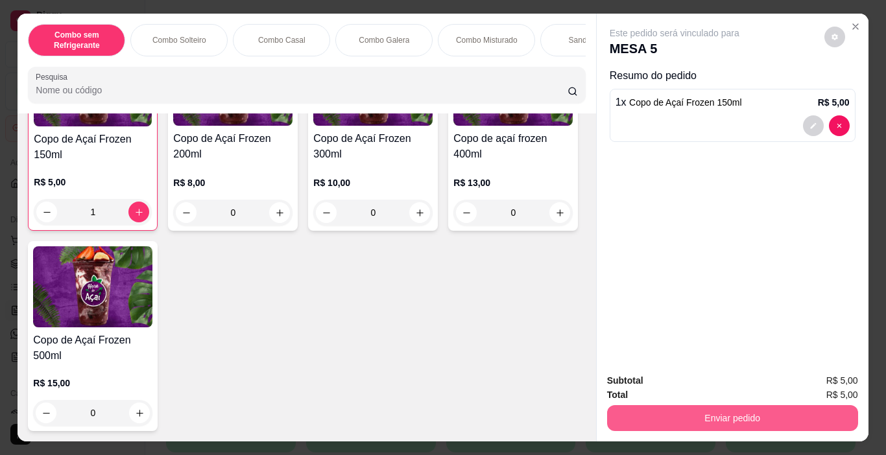
click at [664, 413] on button "Enviar pedido" at bounding box center [732, 418] width 251 height 26
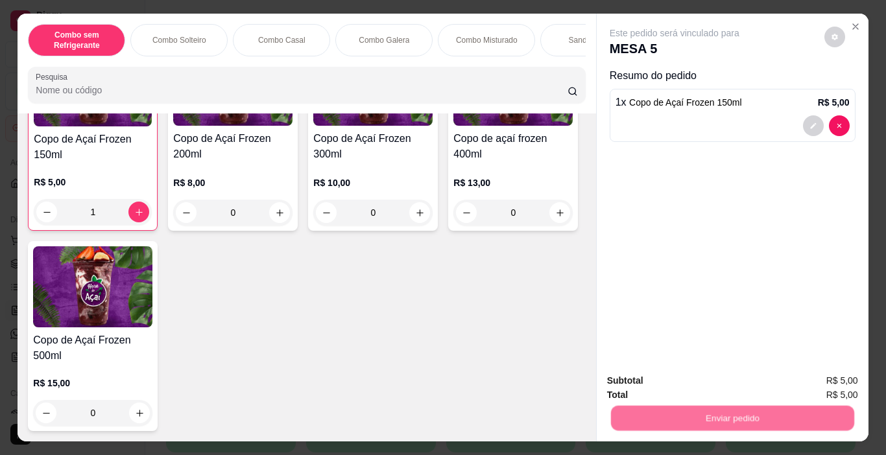
click at [679, 380] on button "Não registrar e enviar pedido" at bounding box center [689, 381] width 131 height 24
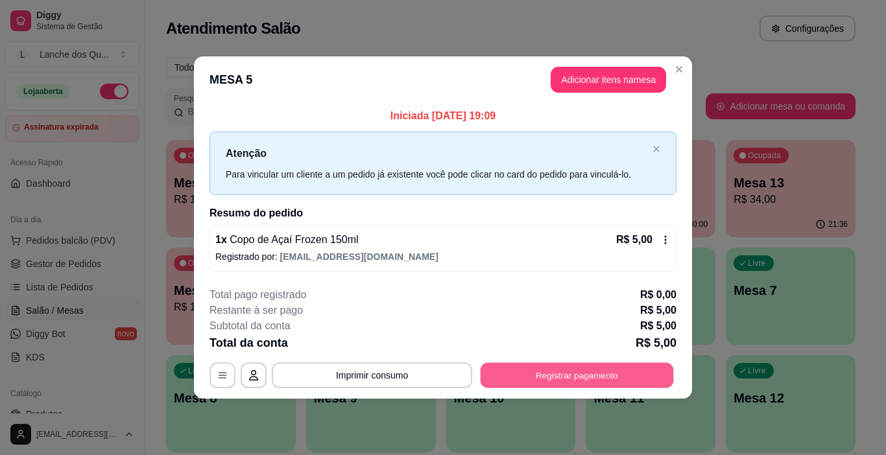
click at [582, 376] on button "Registrar pagamento" at bounding box center [577, 375] width 193 height 25
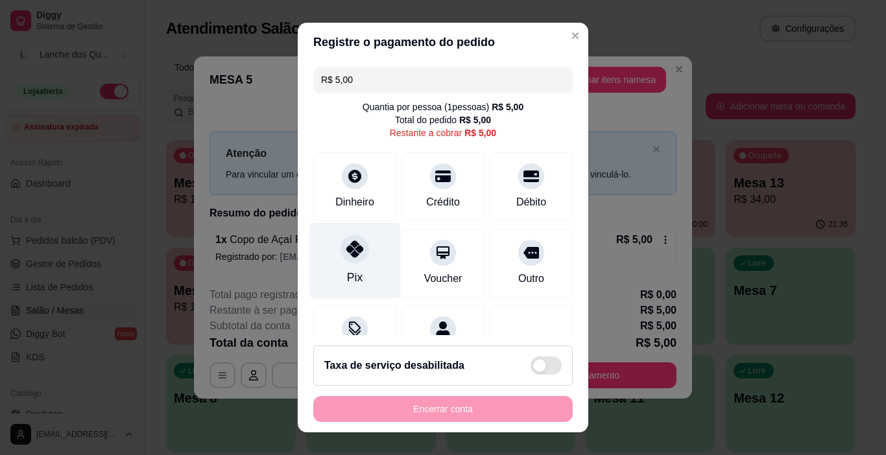
click at [346, 252] on icon at bounding box center [354, 249] width 17 height 17
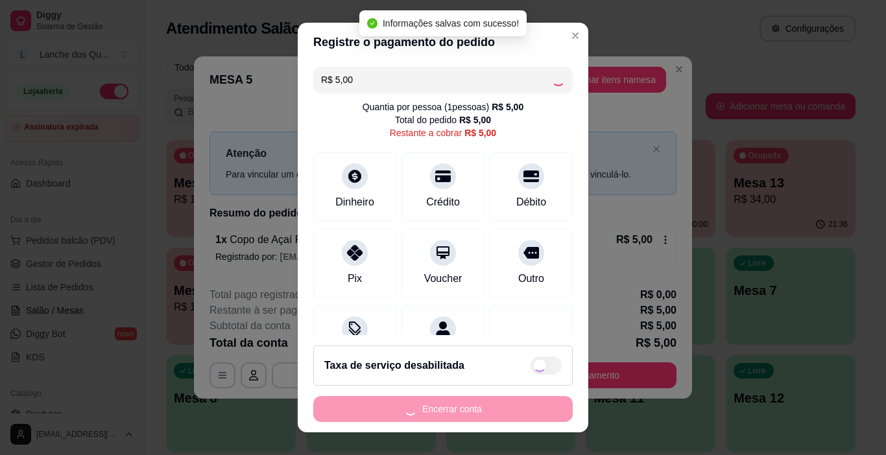
type input "R$ 0,00"
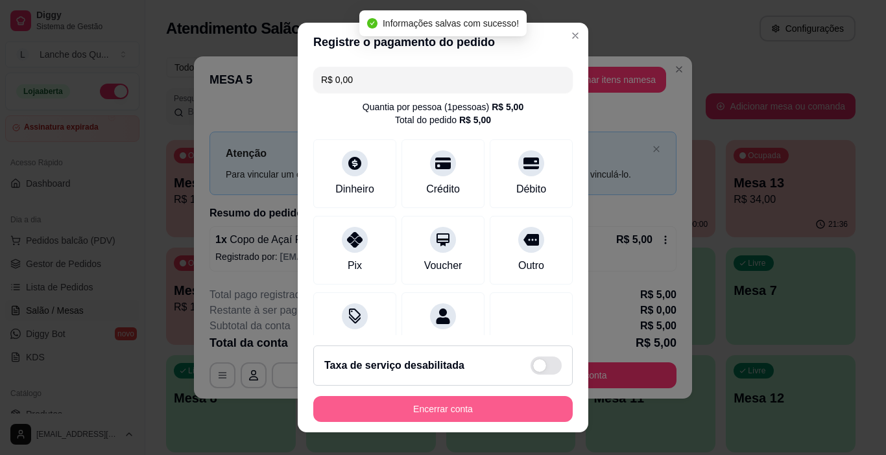
click at [459, 411] on button "Encerrar conta" at bounding box center [442, 409] width 259 height 26
